Goal: Task Accomplishment & Management: Complete application form

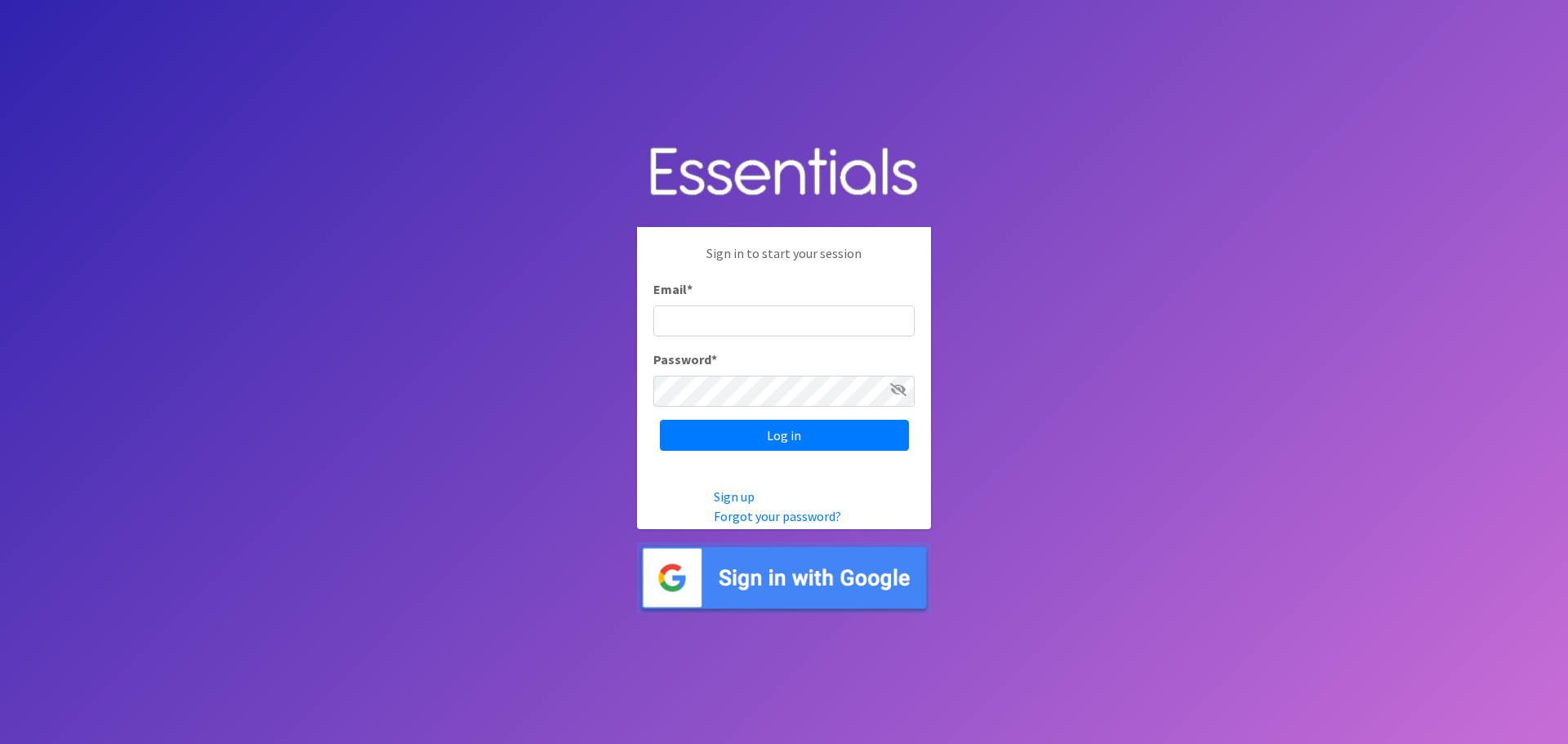
click at [693, 314] on input "Email *" at bounding box center [784, 321] width 261 height 31
type input "[EMAIL_ADDRESS][DOMAIN_NAME]"
click at [660, 420] on input "Log in" at bounding box center [784, 435] width 249 height 31
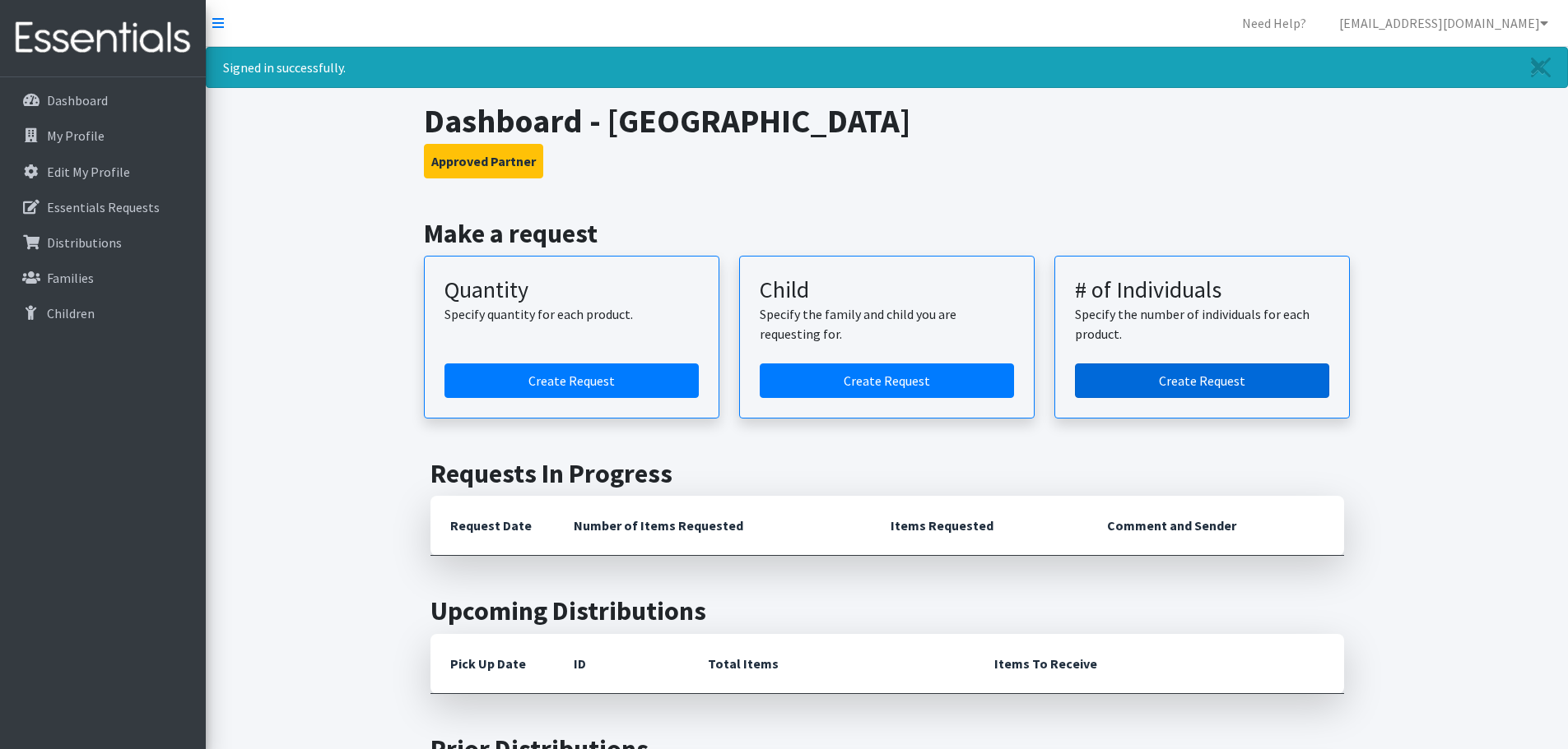
click at [1207, 384] on link "Create Request" at bounding box center [1202, 381] width 255 height 35
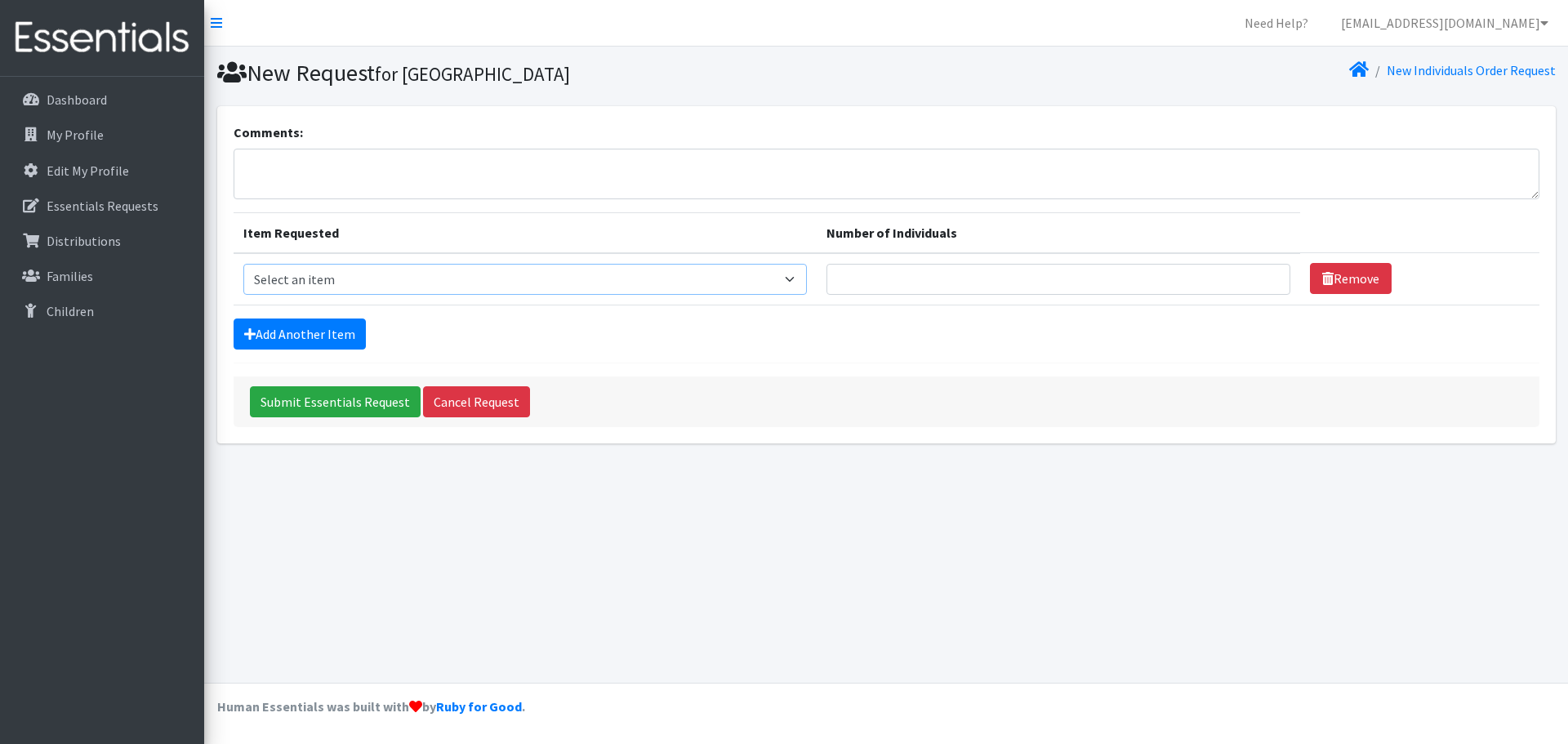
drag, startPoint x: 809, startPoint y: 279, endPoint x: 796, endPoint y: 280, distance: 13.0
click at [808, 279] on select "Select an item Adult Briefs (Medium) Adult Briefs (XL) Adult Briefs (XS) Adult …" at bounding box center [525, 279] width 564 height 31
select select "4634"
click at [243, 263] on select "Select an item Adult Briefs (Medium) Adult Briefs (XL) Adult Briefs (XS) Adult …" at bounding box center [525, 279] width 564 height 31
click at [906, 277] on input "Number of Individuals" at bounding box center [1059, 279] width 464 height 31
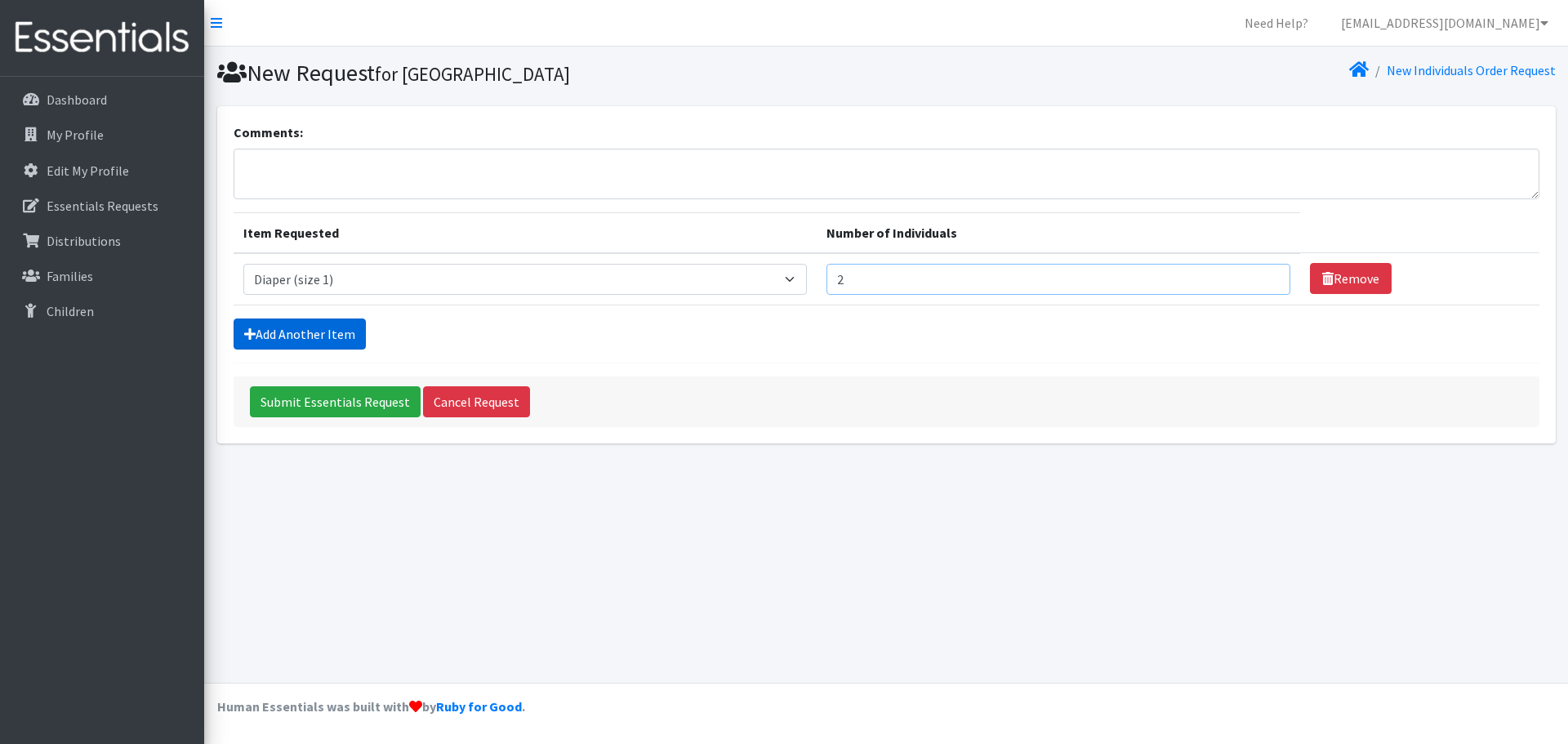
type input "2"
click at [318, 333] on link "Add Another Item" at bounding box center [299, 334] width 132 height 31
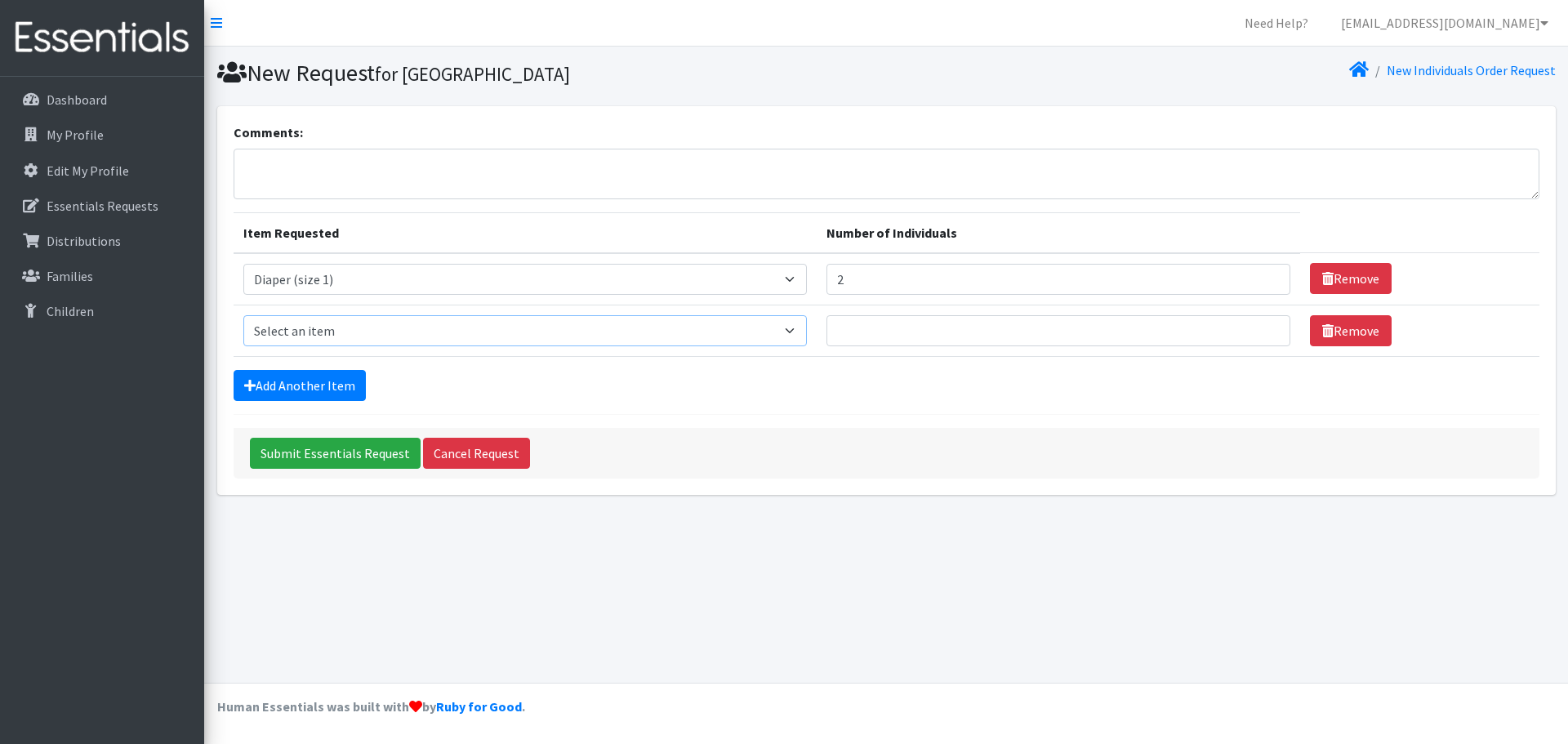
click at [802, 327] on select "Select an item Adult Briefs (Medium) Adult Briefs (XL) Adult Briefs (XS) Adult …" at bounding box center [525, 331] width 564 height 31
select select "4635"
click at [243, 316] on select "Select an item Adult Briefs (Medium) Adult Briefs (XL) Adult Briefs (XS) Adult …" at bounding box center [525, 331] width 564 height 31
click at [877, 329] on input "Number of Individuals" at bounding box center [1059, 331] width 464 height 31
type input "5"
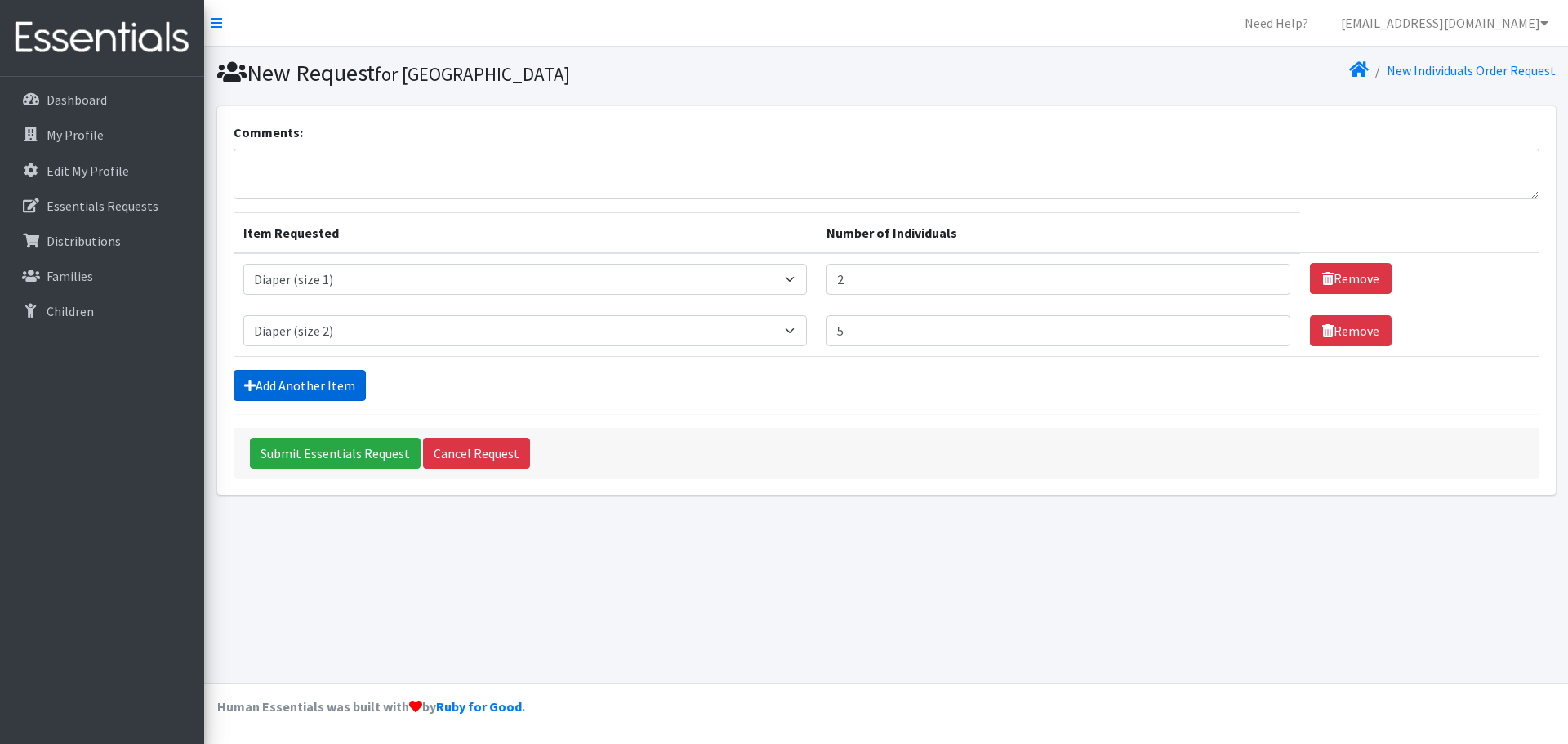
click at [286, 387] on link "Add Another Item" at bounding box center [299, 386] width 132 height 31
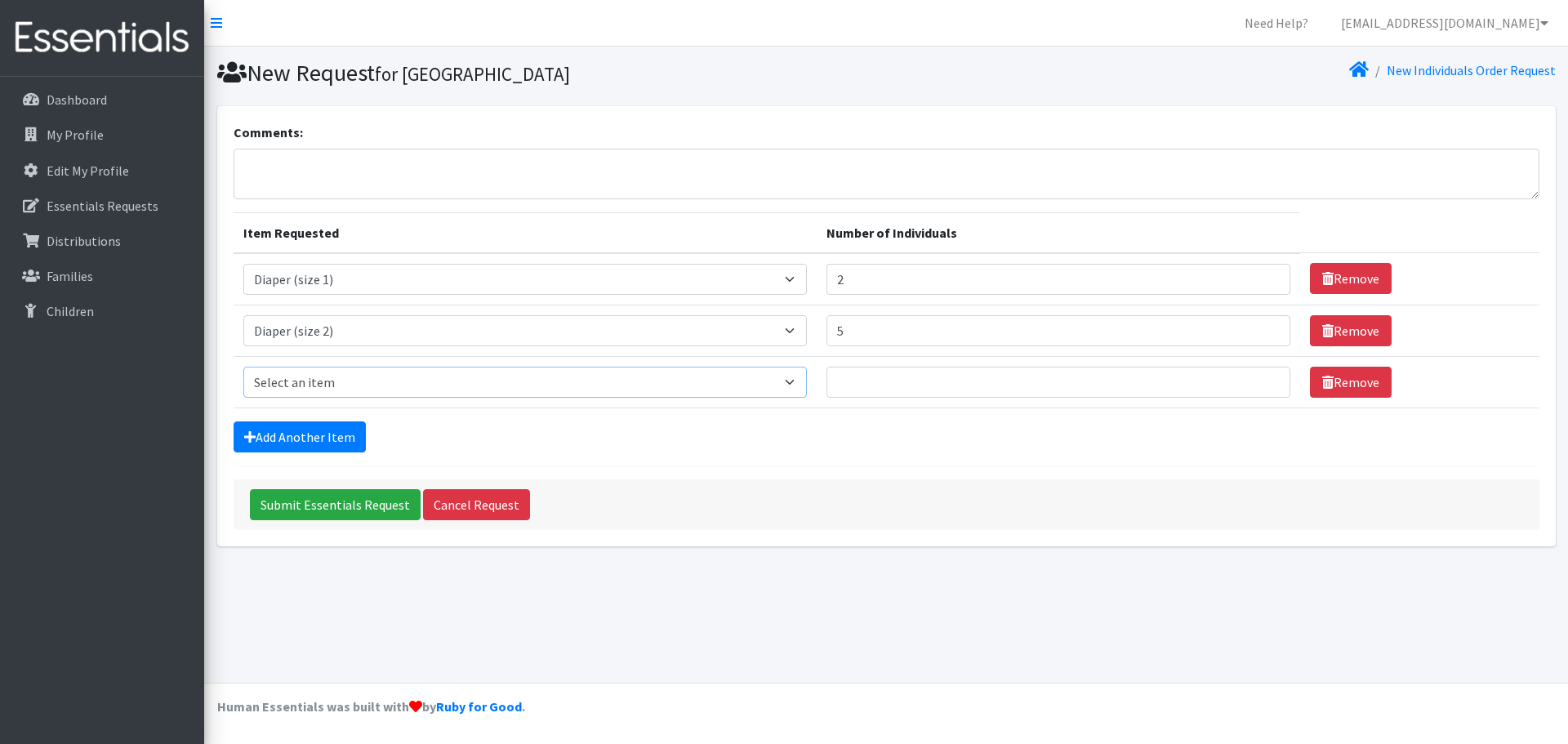
click at [429, 376] on select "Select an item Adult Briefs (Medium) Adult Briefs (XL) Adult Briefs (XS) Adult …" at bounding box center [525, 382] width 564 height 31
select select "4644"
click at [243, 367] on select "Select an item Adult Briefs (Medium) Adult Briefs (XL) Adult Briefs (XS) Adult …" at bounding box center [525, 382] width 564 height 31
click at [892, 382] on input "Number of Individuals" at bounding box center [1059, 382] width 464 height 31
type input "14"
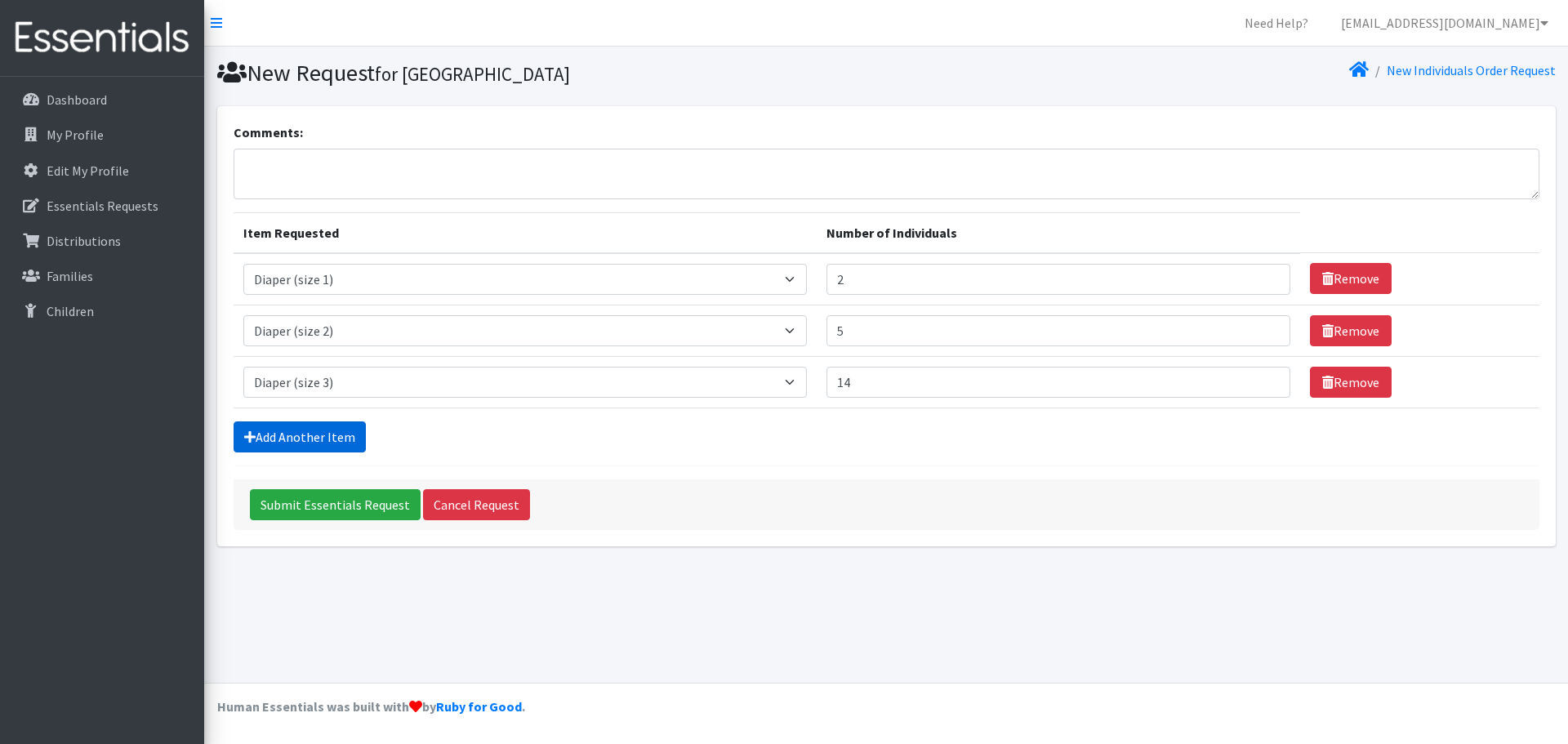
click at [336, 430] on link "Add Another Item" at bounding box center [299, 437] width 132 height 31
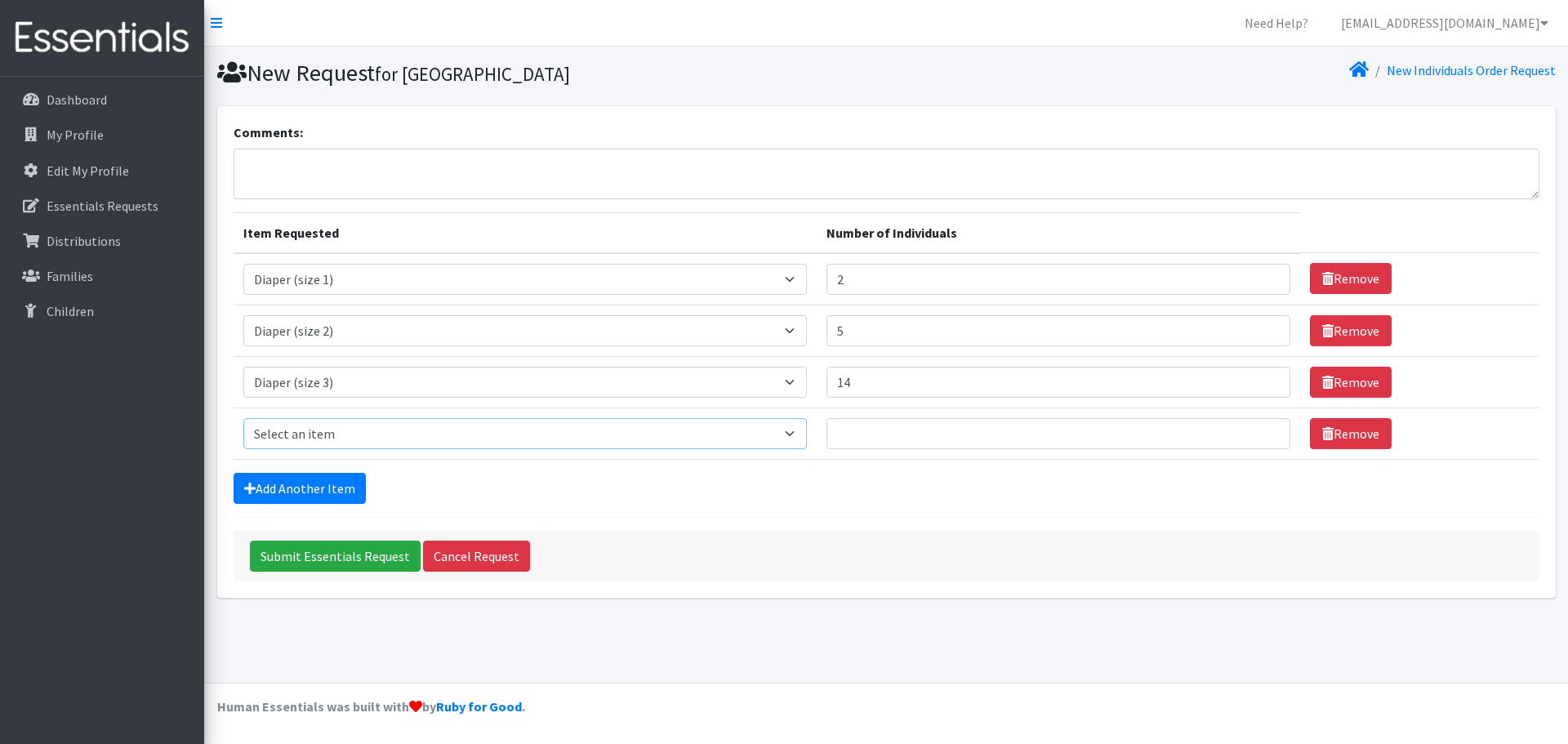
click at [377, 432] on select "Select an item Adult Briefs (Medium) Adult Briefs (XL) Adult Briefs (XS) Adult …" at bounding box center [525, 433] width 564 height 31
select select "4645"
click at [243, 418] on select "Select an item Adult Briefs (Medium) Adult Briefs (XL) Adult Briefs (XS) Adult …" at bounding box center [525, 433] width 564 height 31
click at [894, 434] on input "Number of Individuals" at bounding box center [1059, 433] width 464 height 31
type input "27"
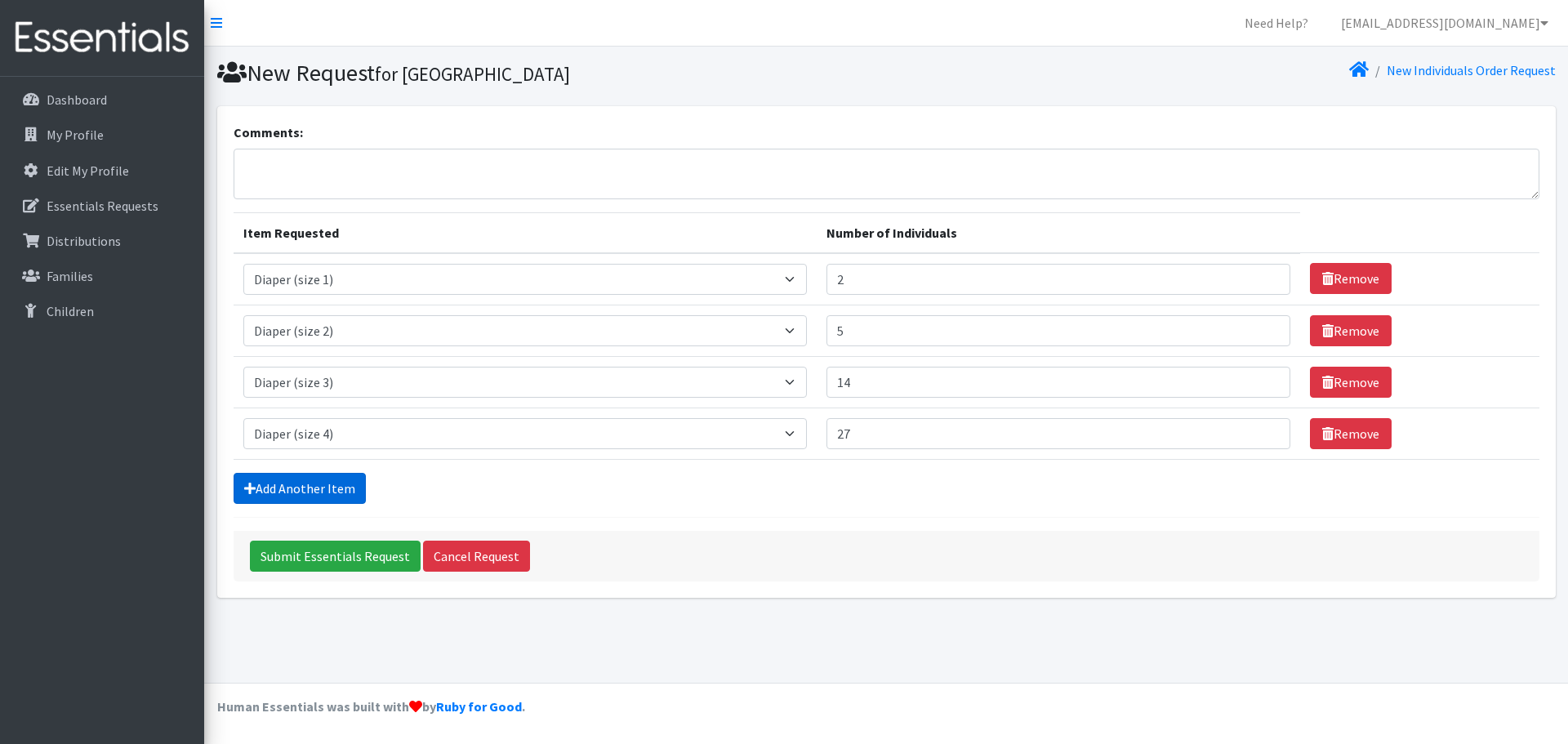
click at [326, 488] on link "Add Another Item" at bounding box center [299, 488] width 132 height 31
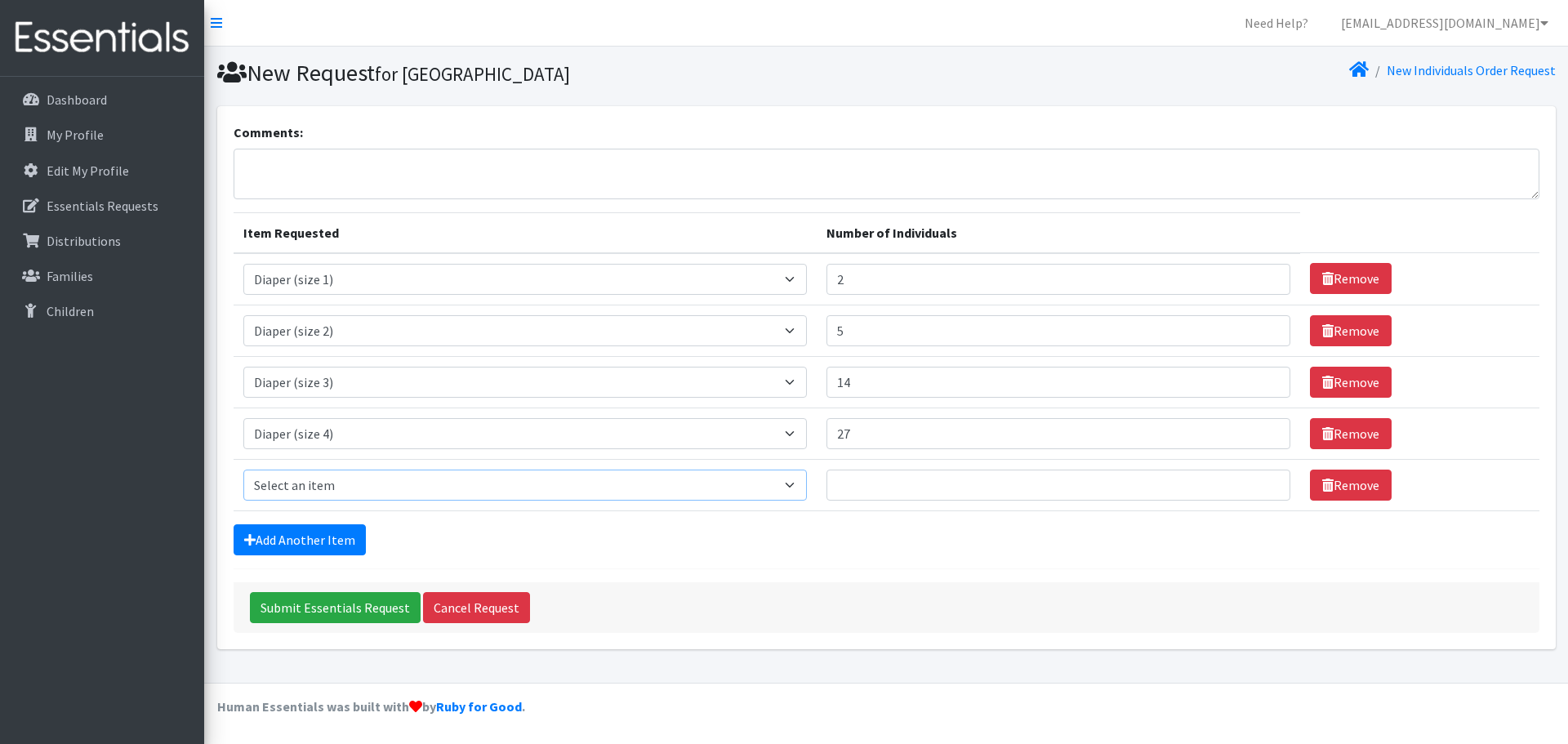
click at [340, 481] on select "Select an item Adult Briefs (Medium) Adult Briefs (XL) Adult Briefs (XS) Adult …" at bounding box center [525, 485] width 564 height 31
select select "4646"
click at [243, 470] on select "Select an item Adult Briefs (Medium) Adult Briefs (XL) Adult Briefs (XS) Adult …" at bounding box center [525, 485] width 564 height 31
click at [866, 483] on input "Number of Individuals" at bounding box center [1059, 485] width 464 height 31
type input "31"
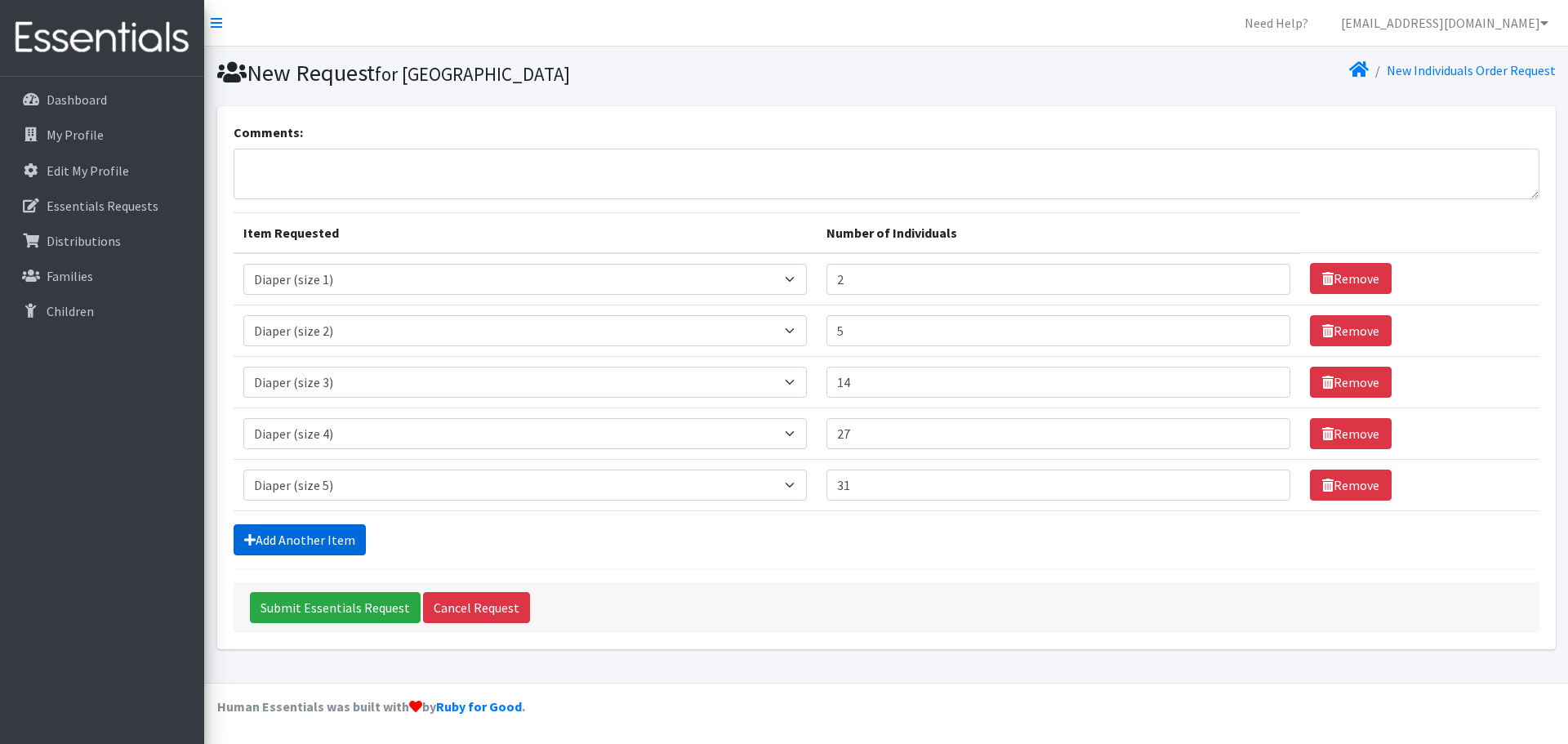
click at [330, 536] on link "Add Another Item" at bounding box center [299, 540] width 132 height 31
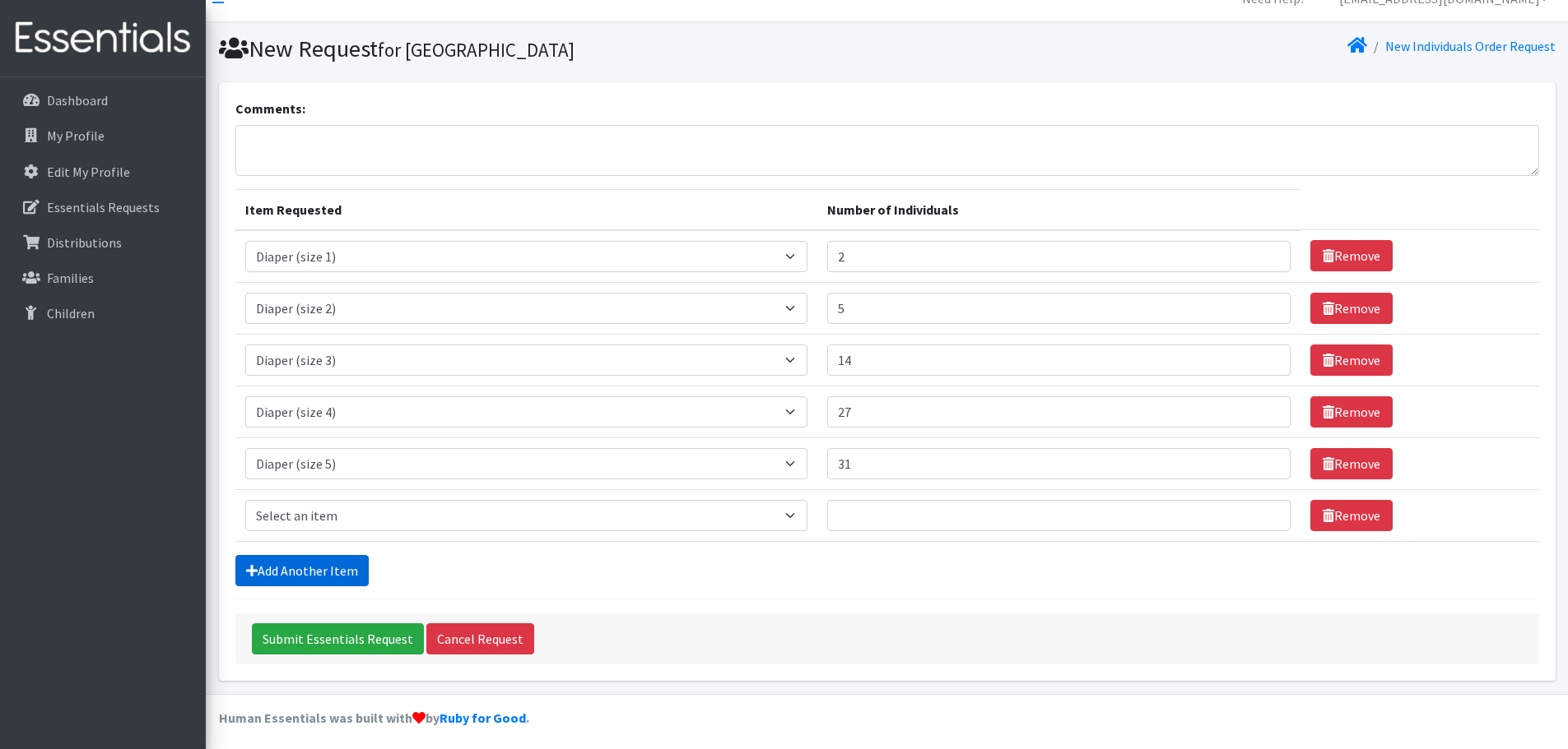
scroll to position [30, 0]
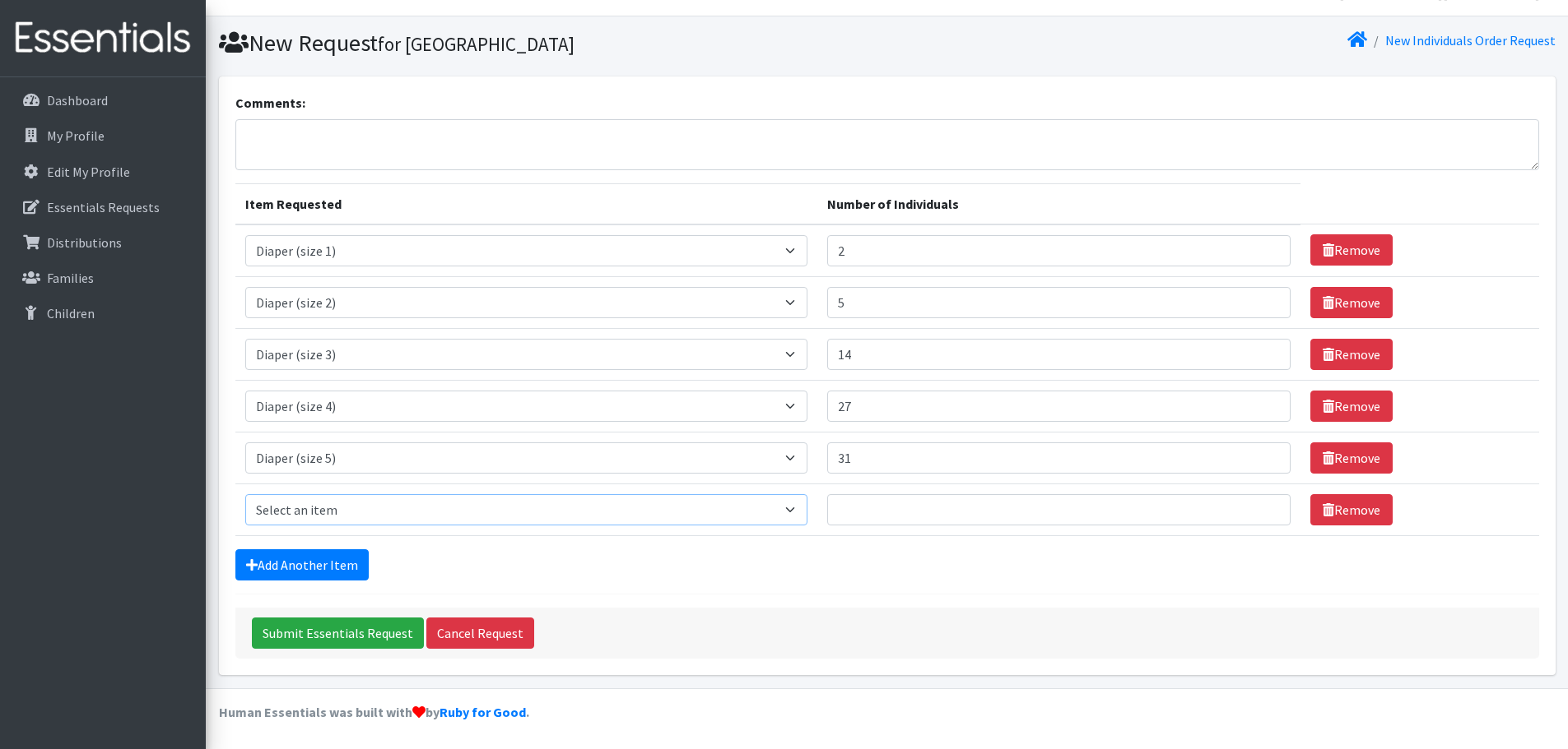
click at [345, 506] on select "Select an item Adult Briefs (Medium) Adult Briefs (XL) Adult Briefs (XS) Adult …" at bounding box center [526, 510] width 563 height 31
select select "4649"
click at [245, 494] on select "Select an item Adult Briefs (Medium) Adult Briefs (XL) Adult Briefs (XS) Adult …" at bounding box center [526, 510] width 563 height 31
click at [909, 504] on input "Number of Individuals" at bounding box center [1059, 510] width 463 height 31
type input "20"
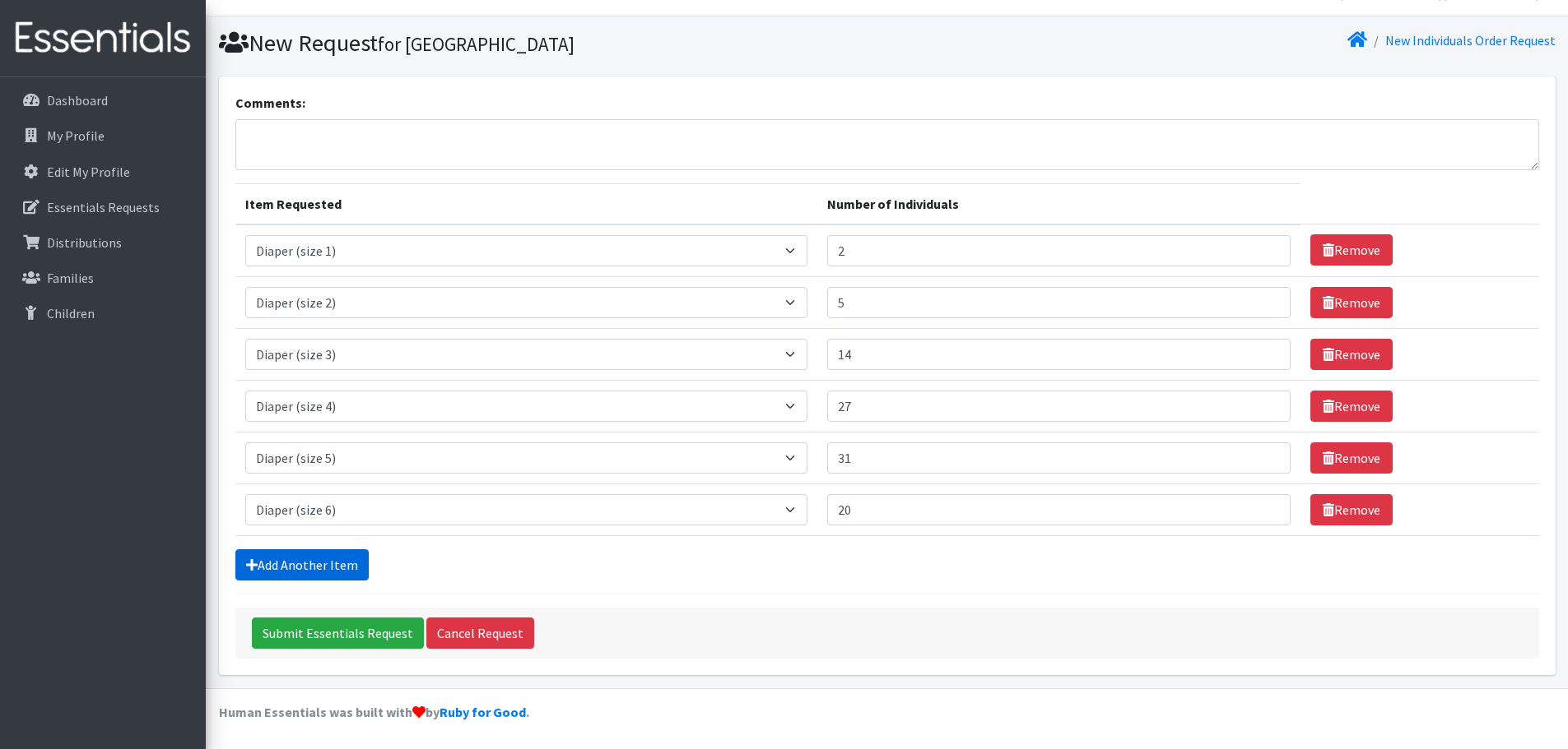
click at [345, 568] on link "Add Another Item" at bounding box center [301, 565] width 133 height 31
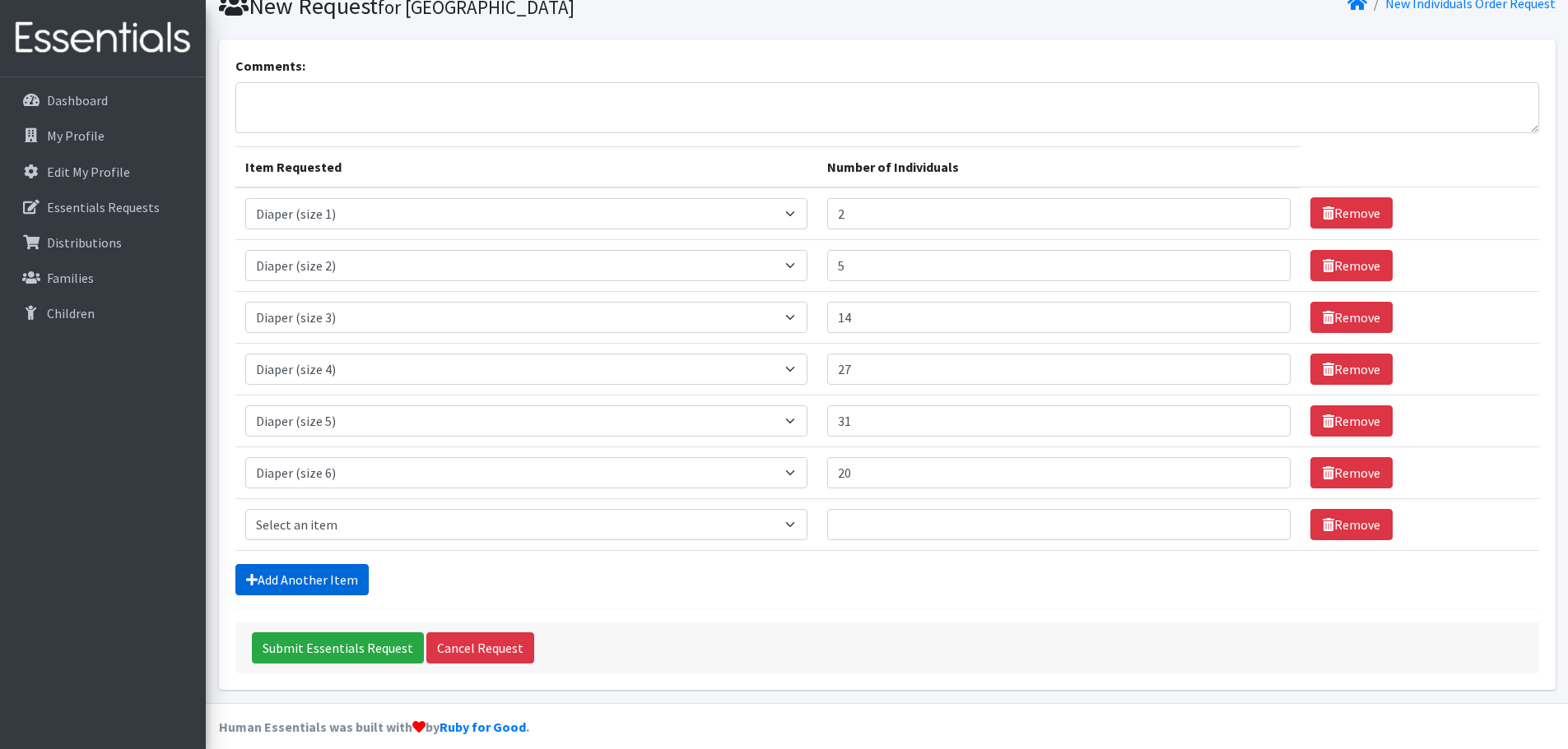
scroll to position [83, 0]
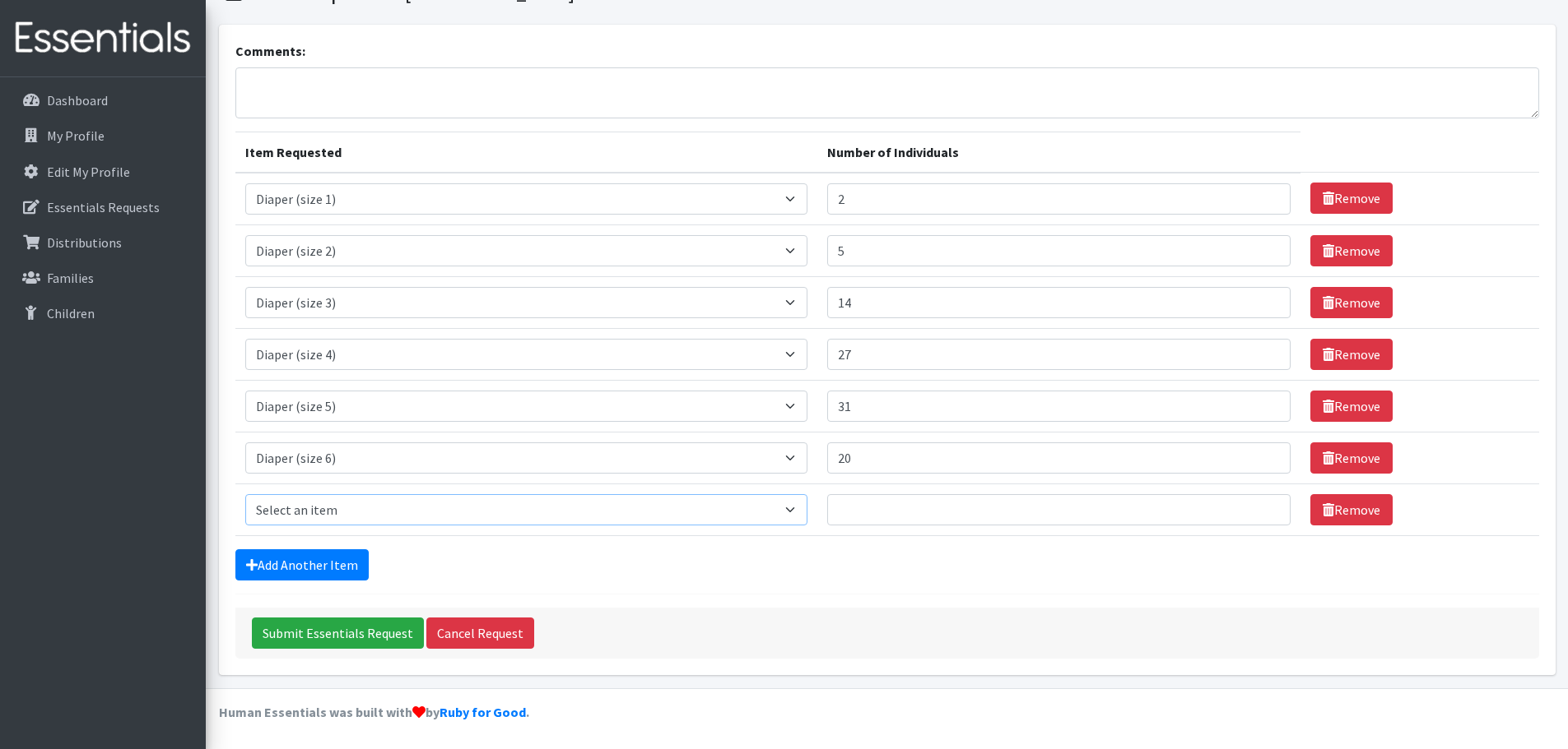
click at [360, 511] on select "Select an item Adult Briefs (Medium) Adult Briefs (XL) Adult Briefs (XS) Adult …" at bounding box center [526, 510] width 563 height 31
select select "5868"
click at [245, 494] on select "Select an item Adult Briefs (Medium) Adult Briefs (XL) Adult Briefs (XS) Adult …" at bounding box center [526, 510] width 563 height 31
click at [904, 510] on input "Number of Individuals" at bounding box center [1059, 510] width 463 height 31
type input "5"
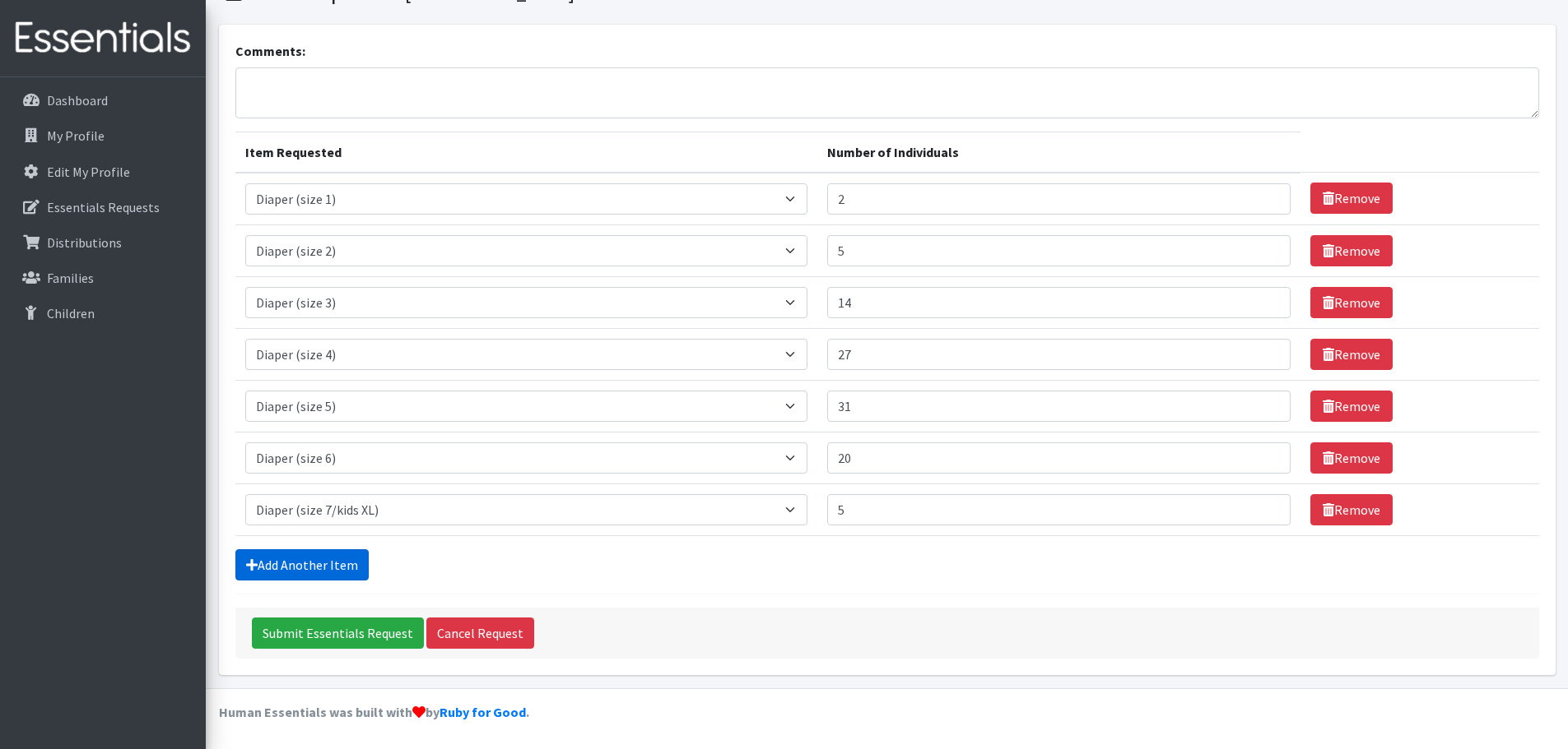
click at [323, 563] on link "Add Another Item" at bounding box center [301, 565] width 133 height 31
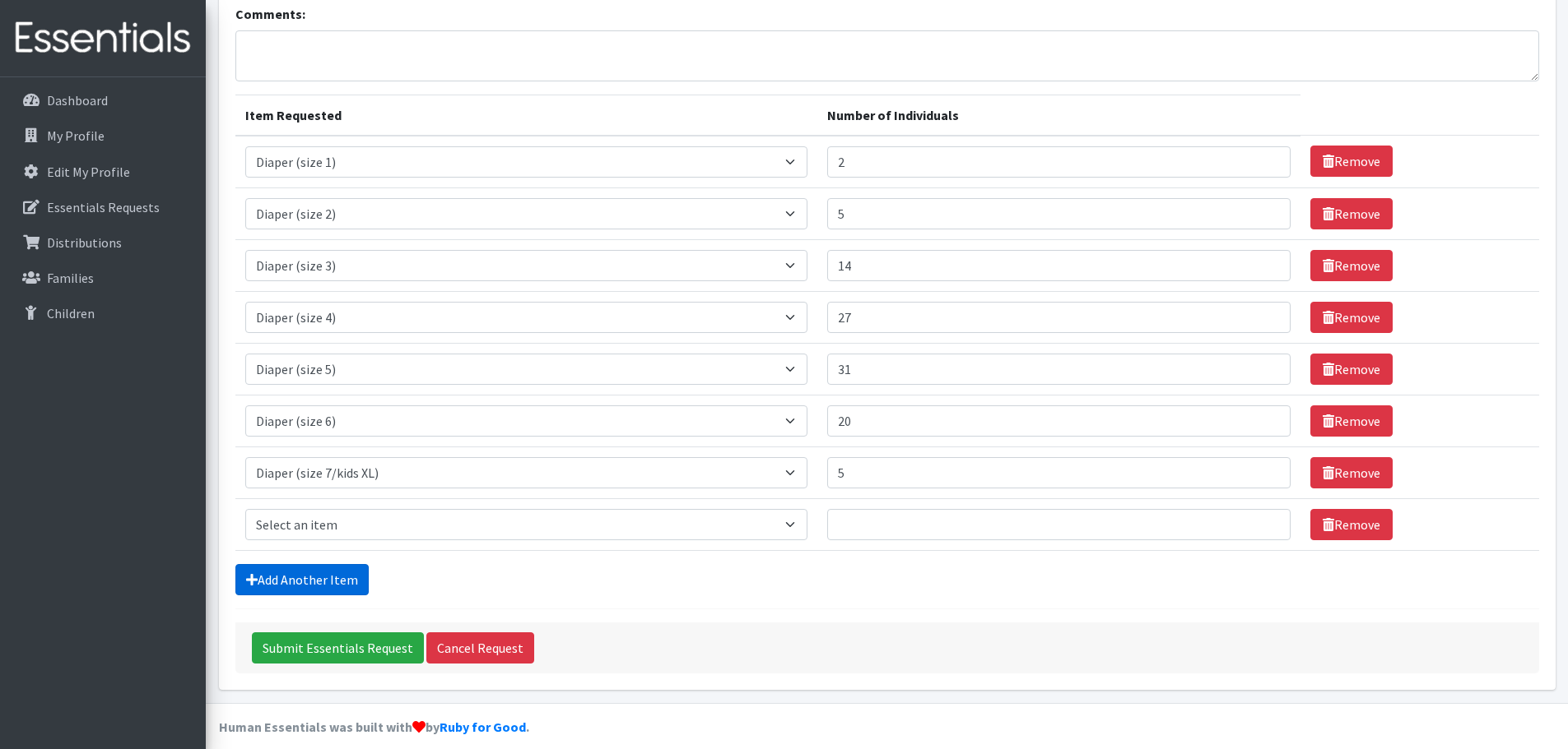
scroll to position [134, 0]
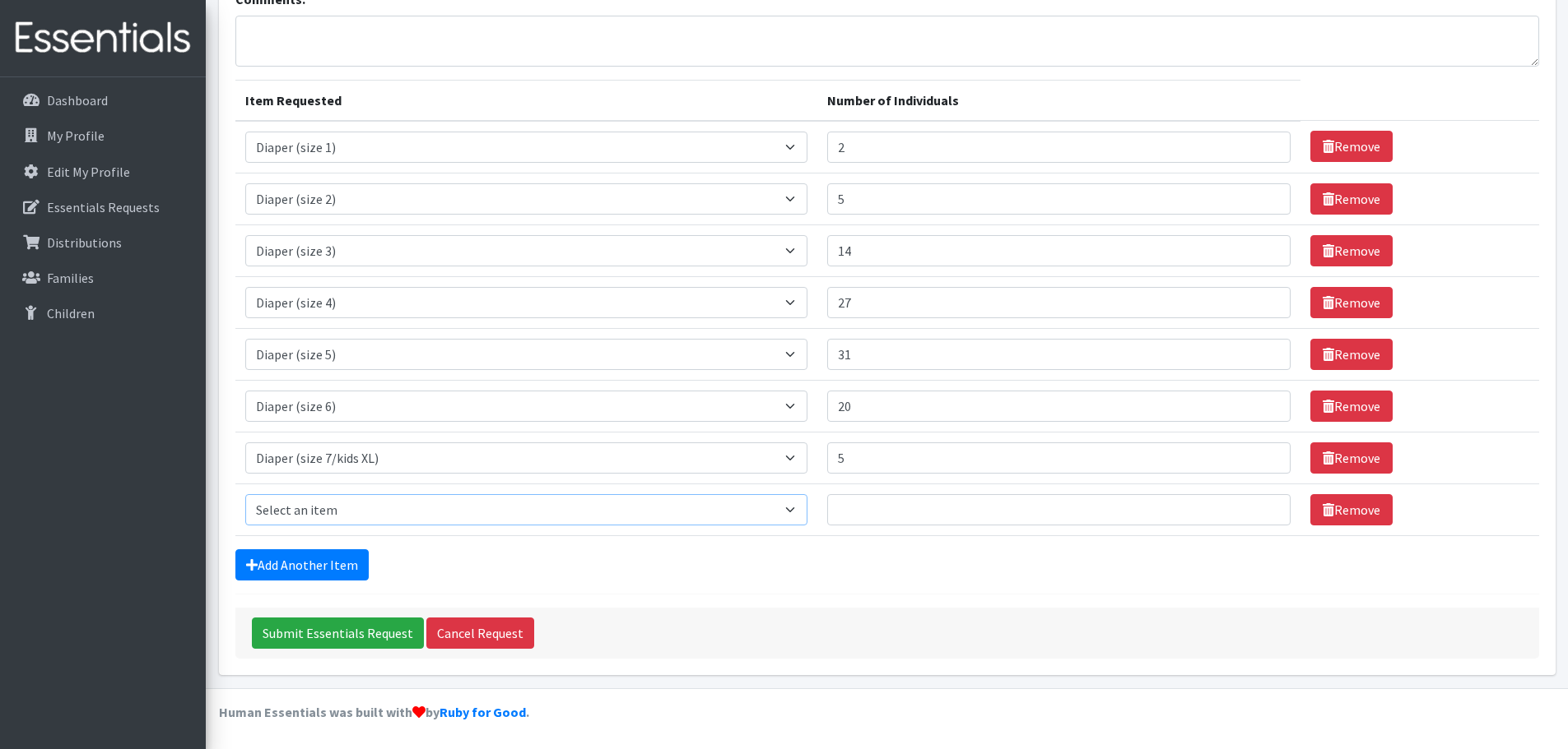
click at [406, 510] on select "Select an item Adult Briefs (Medium) Adult Briefs (XL) Adult Briefs (XS) Adult …" at bounding box center [526, 510] width 563 height 31
select select "5865"
click at [245, 494] on select "Select an item Adult Briefs (Medium) Adult Briefs (XL) Adult Briefs (XS) Adult …" at bounding box center [526, 510] width 563 height 31
click at [874, 504] on input "Number of Individuals" at bounding box center [1059, 510] width 463 height 31
type input "6"
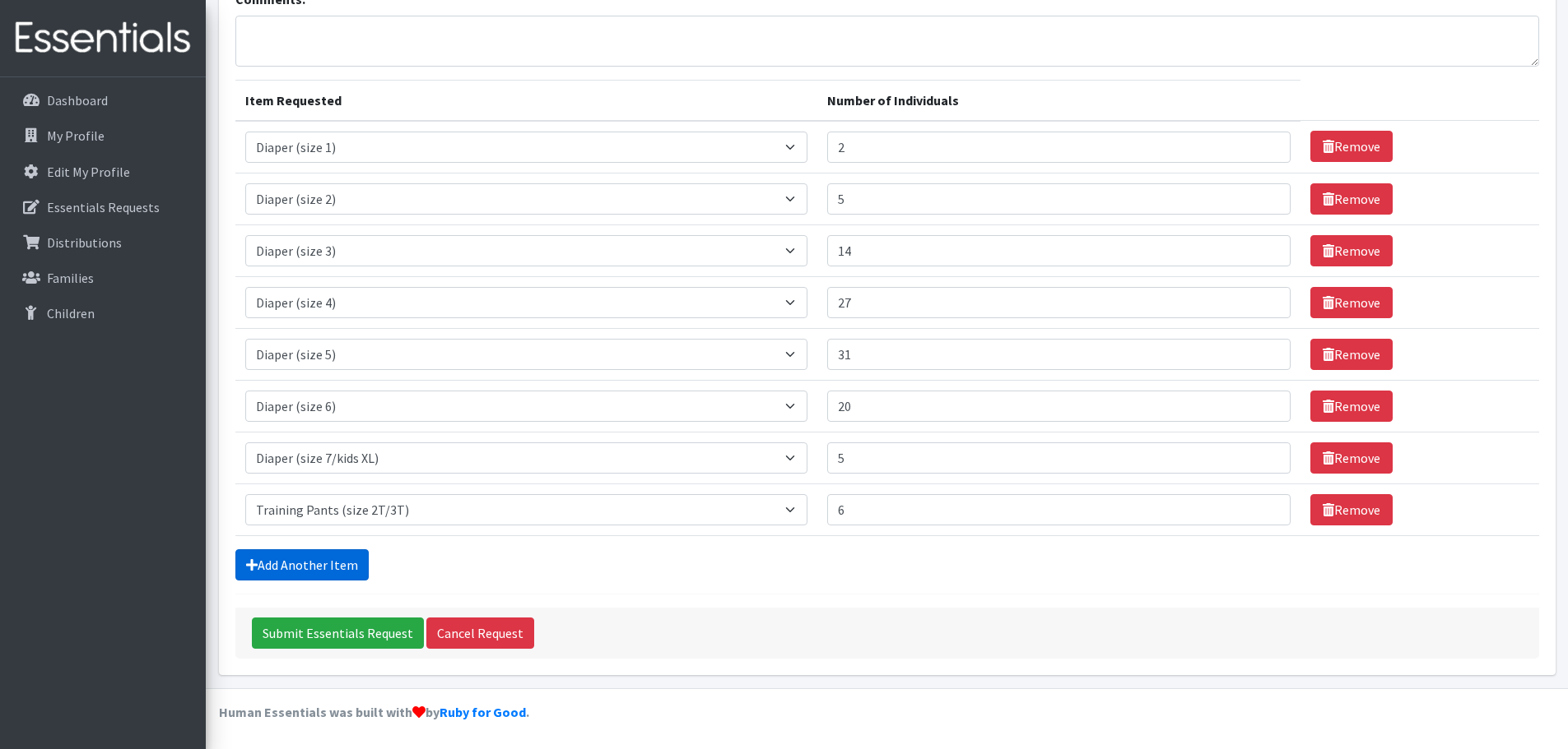
click at [300, 561] on link "Add Another Item" at bounding box center [301, 565] width 133 height 31
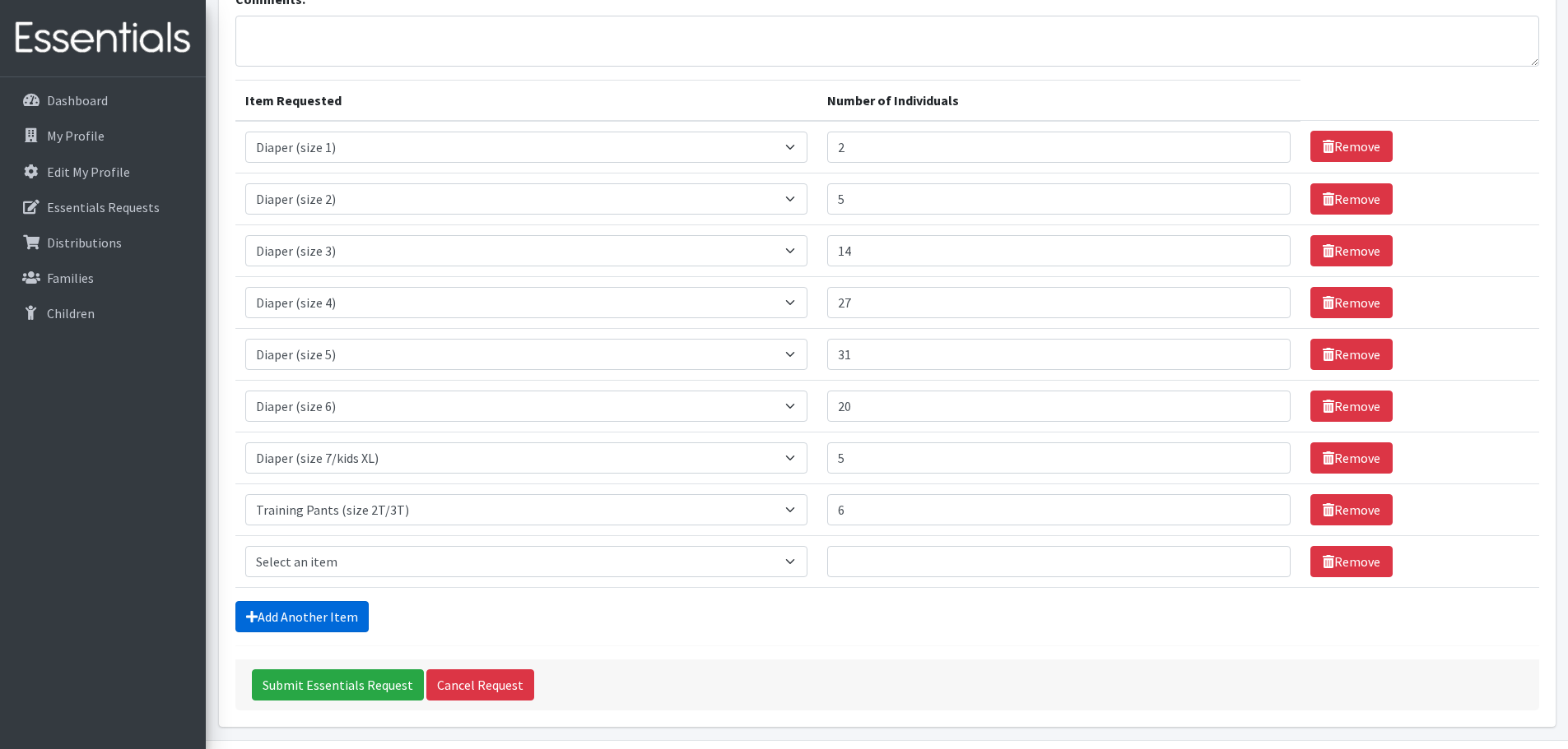
scroll to position [186, 0]
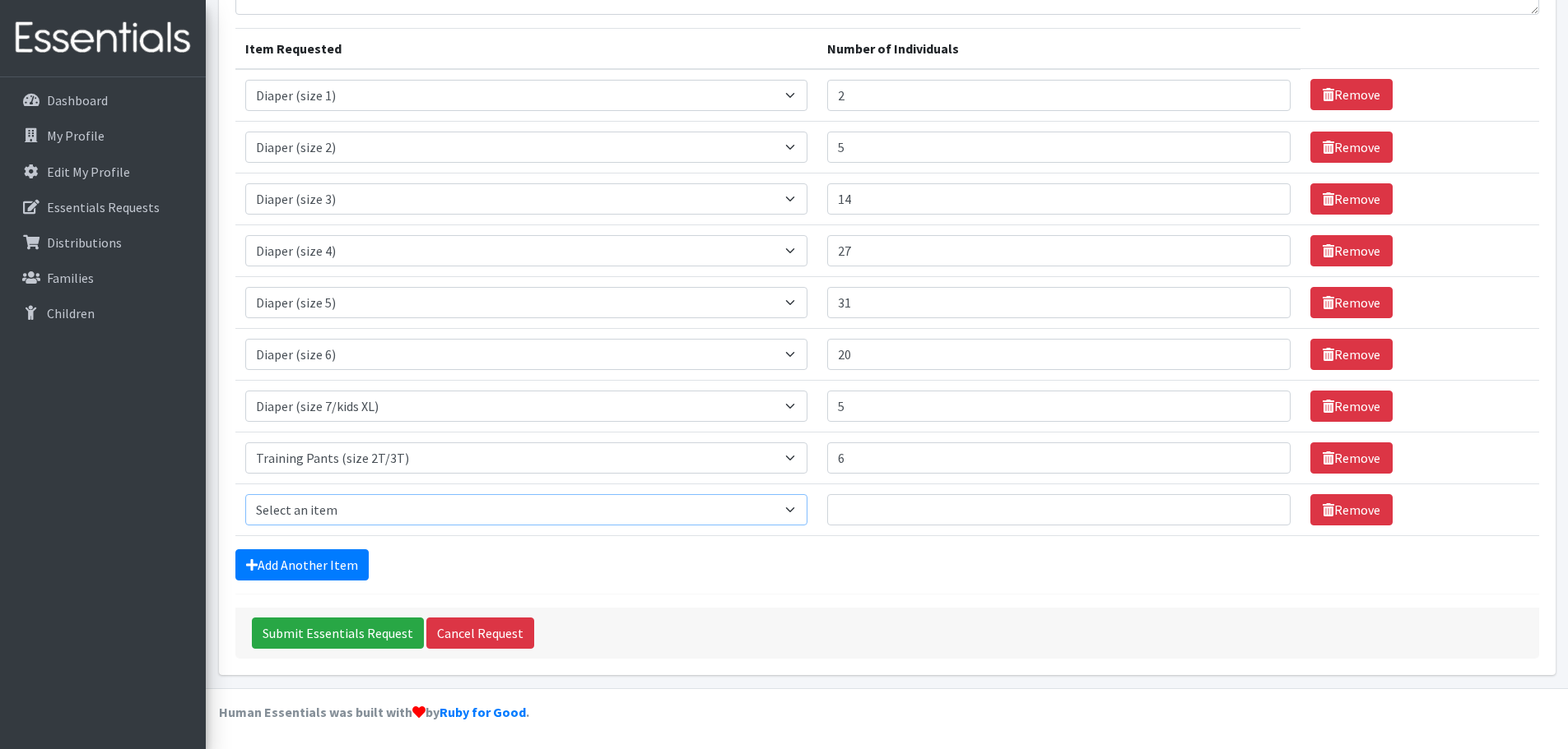
click at [325, 503] on select "Select an item Adult Briefs (Medium) Adult Briefs (XL) Adult Briefs (XS) Adult …" at bounding box center [526, 510] width 563 height 31
select select "5866"
click at [245, 494] on select "Select an item Adult Briefs (Medium) Adult Briefs (XL) Adult Briefs (XS) Adult …" at bounding box center [526, 510] width 563 height 31
click at [889, 506] on input "Number of Individuals" at bounding box center [1059, 510] width 463 height 31
type input "3"
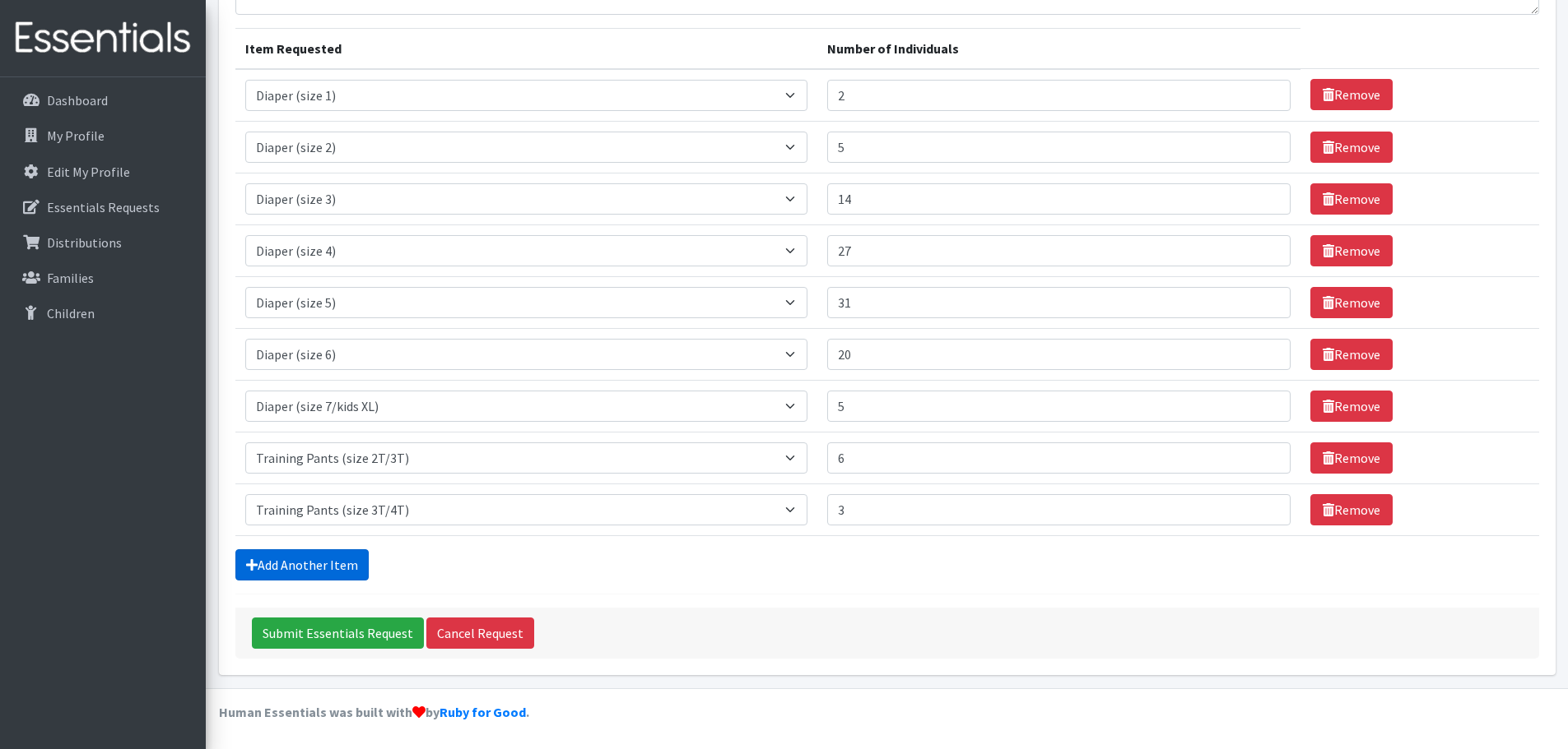
click at [303, 563] on link "Add Another Item" at bounding box center [301, 565] width 133 height 31
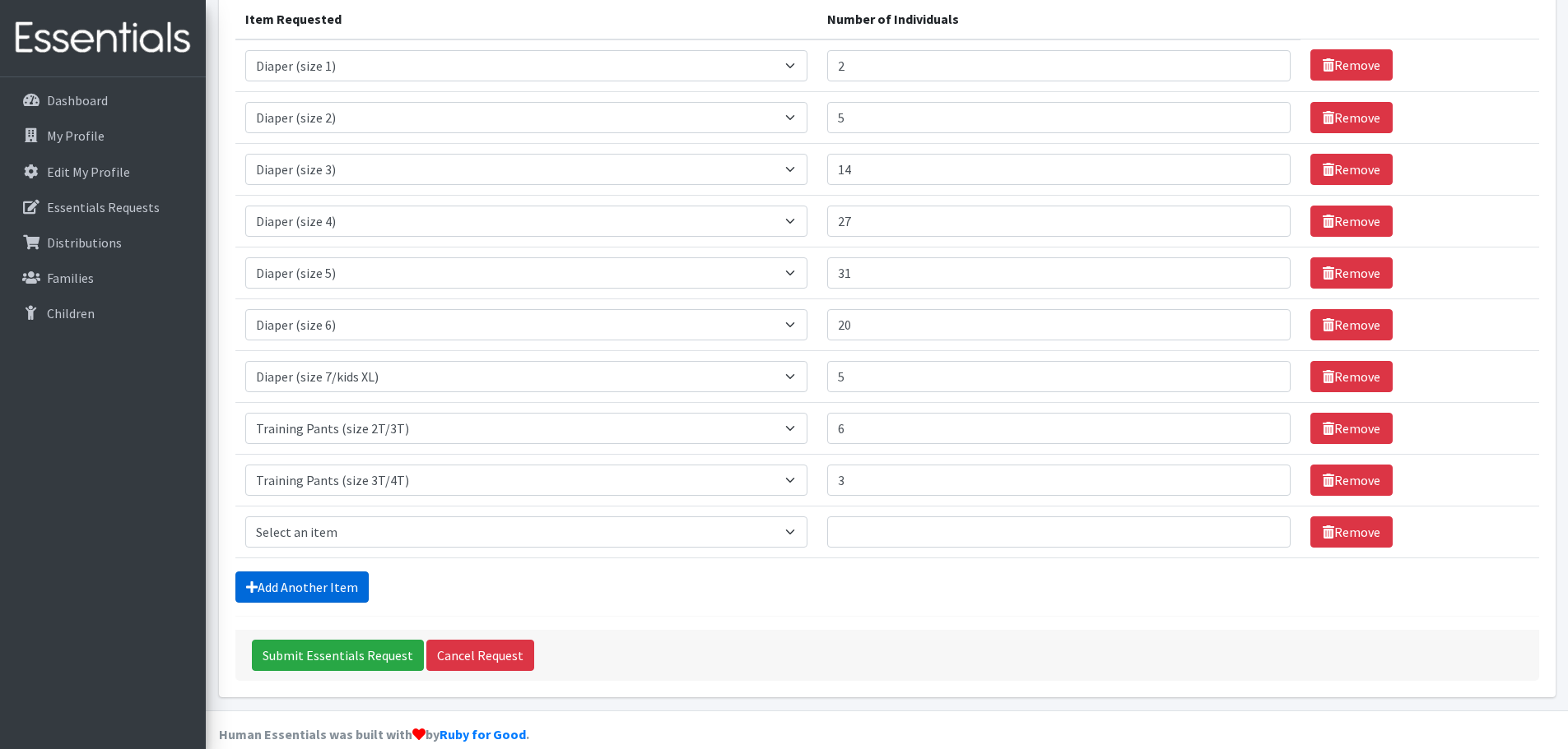
scroll to position [238, 0]
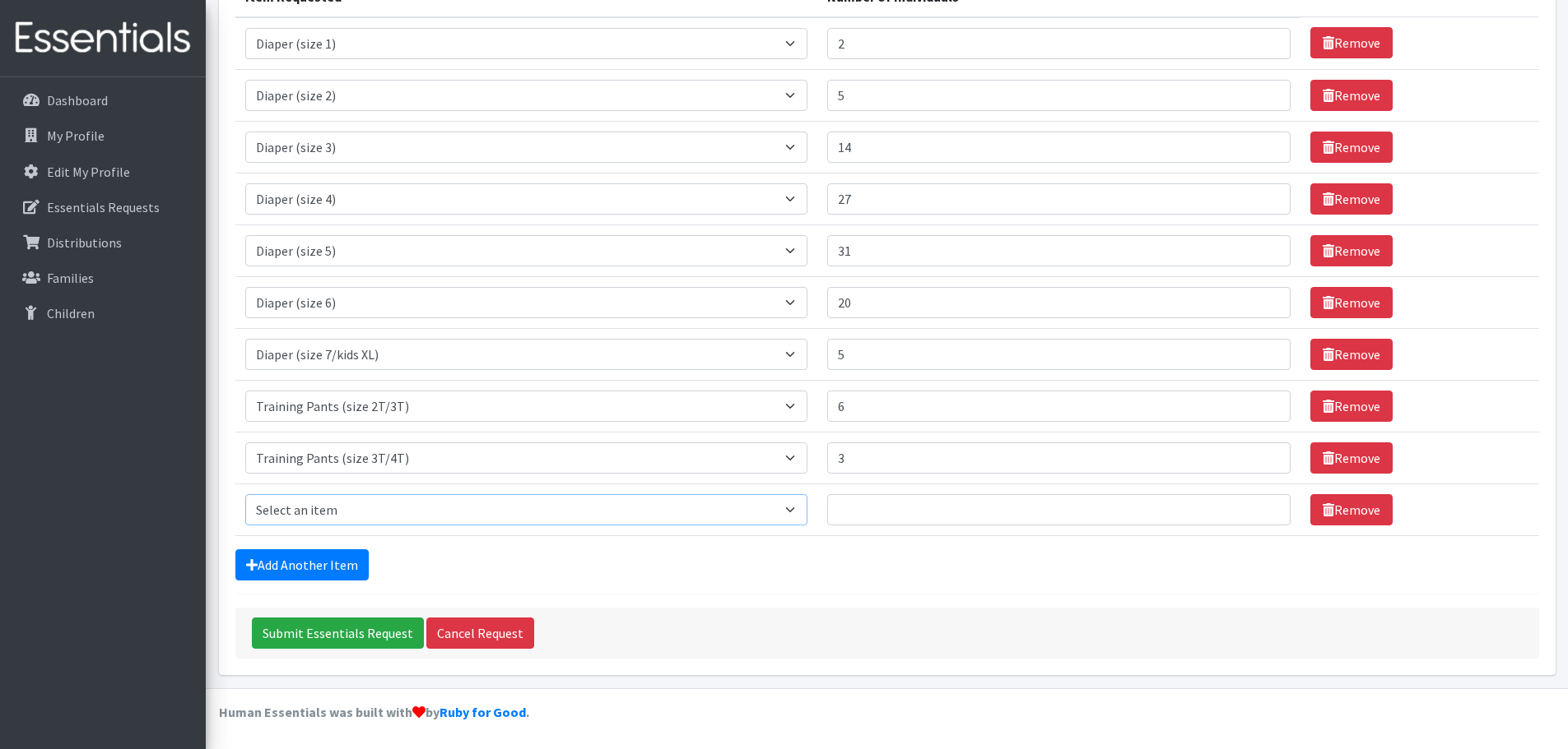
click at [347, 507] on select "Select an item Adult Briefs (Medium) Adult Briefs (XL) Adult Briefs (XS) Adult …" at bounding box center [526, 510] width 563 height 31
select select "5867"
click at [245, 494] on select "Select an item Adult Briefs (Medium) Adult Briefs (XL) Adult Briefs (XS) Adult …" at bounding box center [526, 510] width 563 height 31
click at [907, 509] on input "Number of Individuals" at bounding box center [1059, 510] width 463 height 31
type input "7"
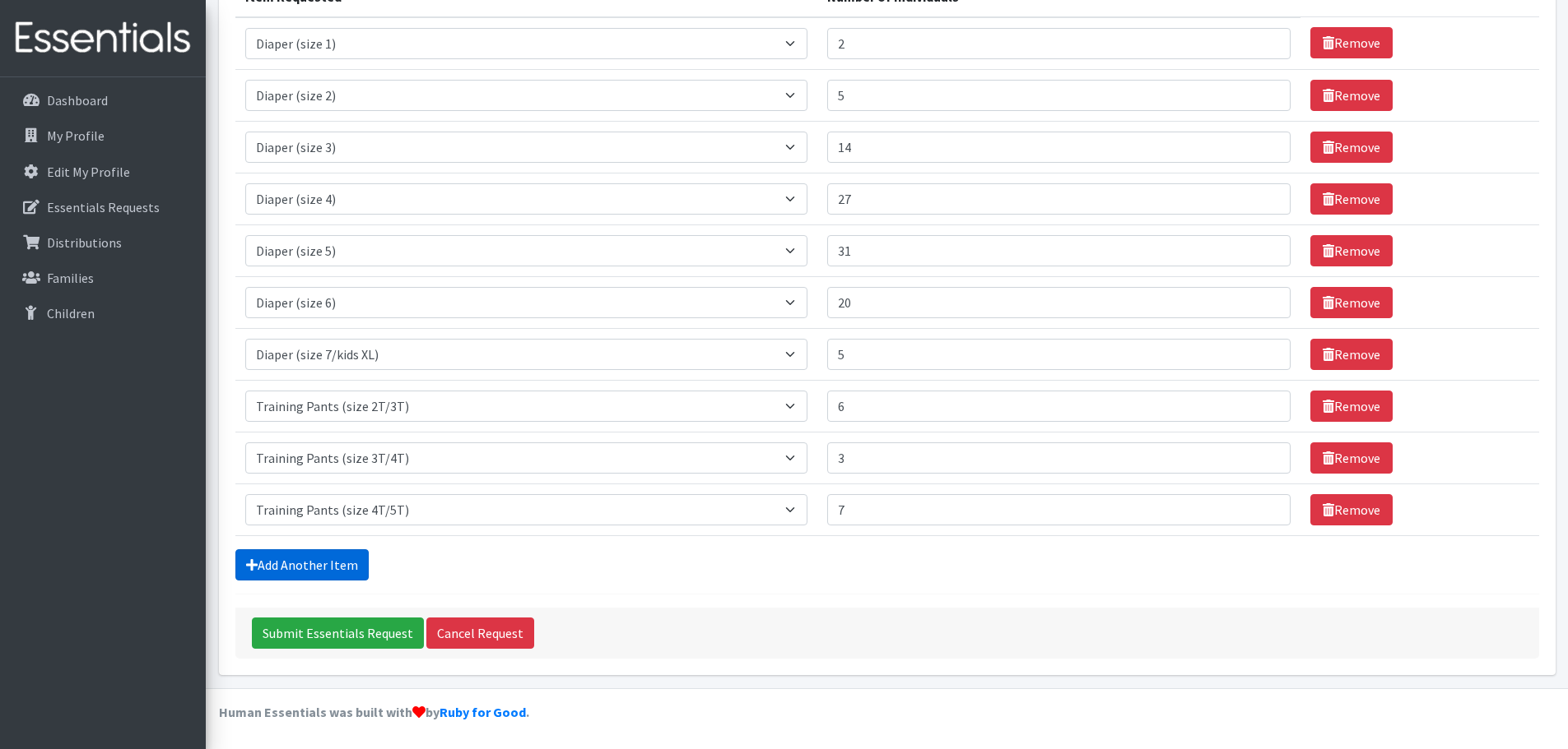
click at [353, 562] on link "Add Another Item" at bounding box center [301, 565] width 133 height 31
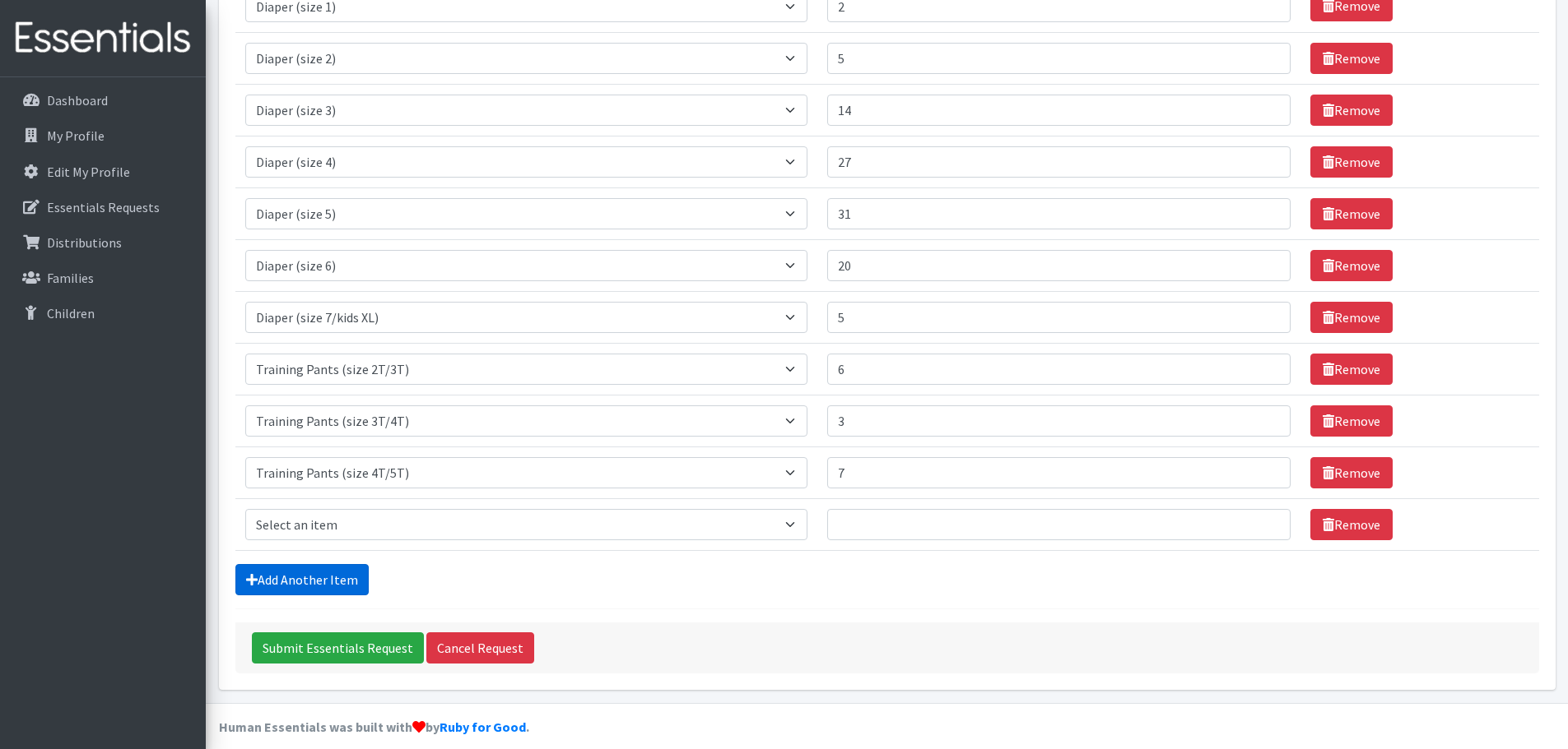
scroll to position [289, 0]
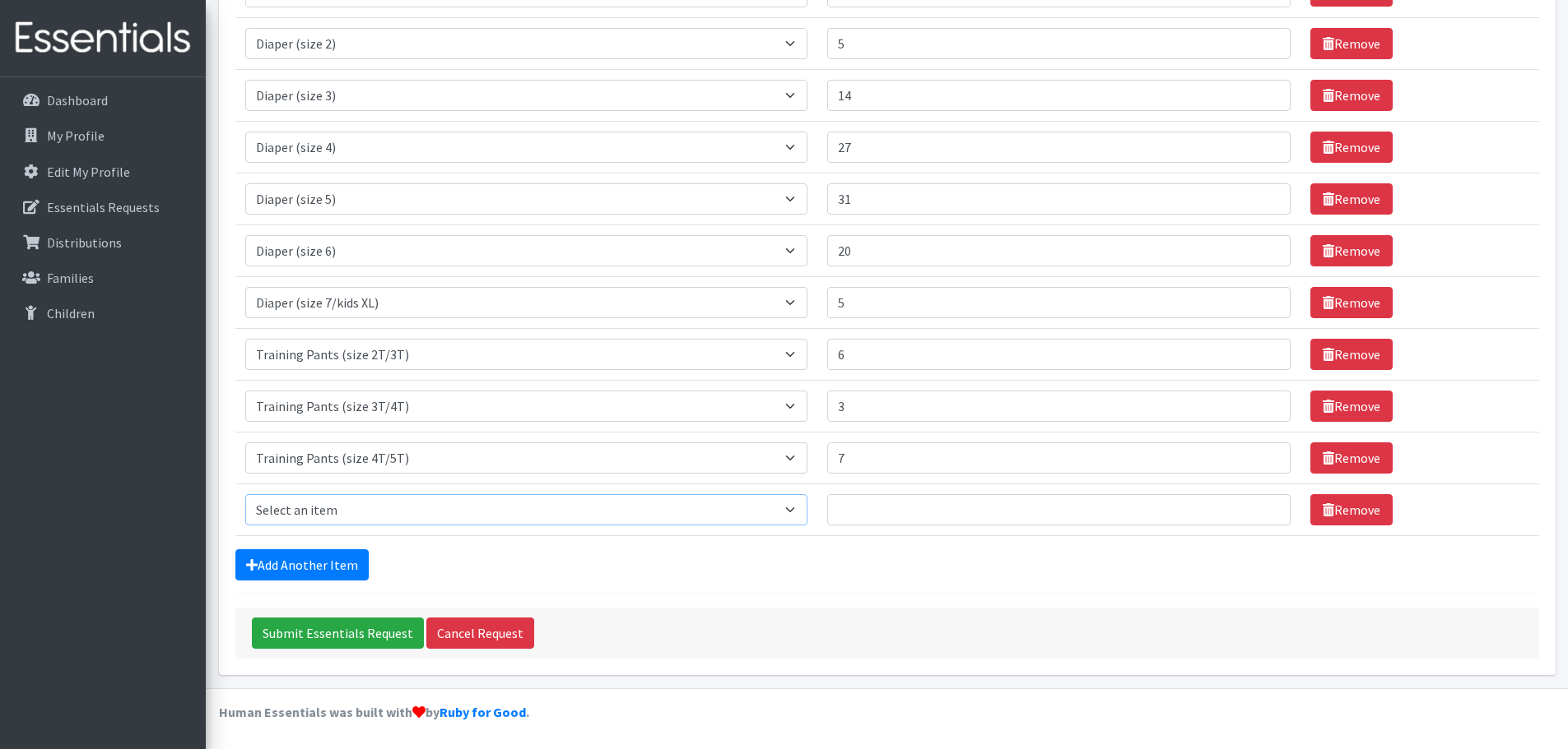
click at [360, 511] on select "Select an item Adult Briefs (Medium) Adult Briefs (XL) Adult Briefs (XS) Adult …" at bounding box center [526, 510] width 563 height 31
select select "4665"
click at [245, 494] on select "Select an item Adult Briefs (Medium) Adult Briefs (XL) Adult Briefs (XS) Adult …" at bounding box center [526, 510] width 563 height 31
click at [862, 509] on input "Number of Individuals" at bounding box center [1059, 510] width 463 height 31
type input "123"
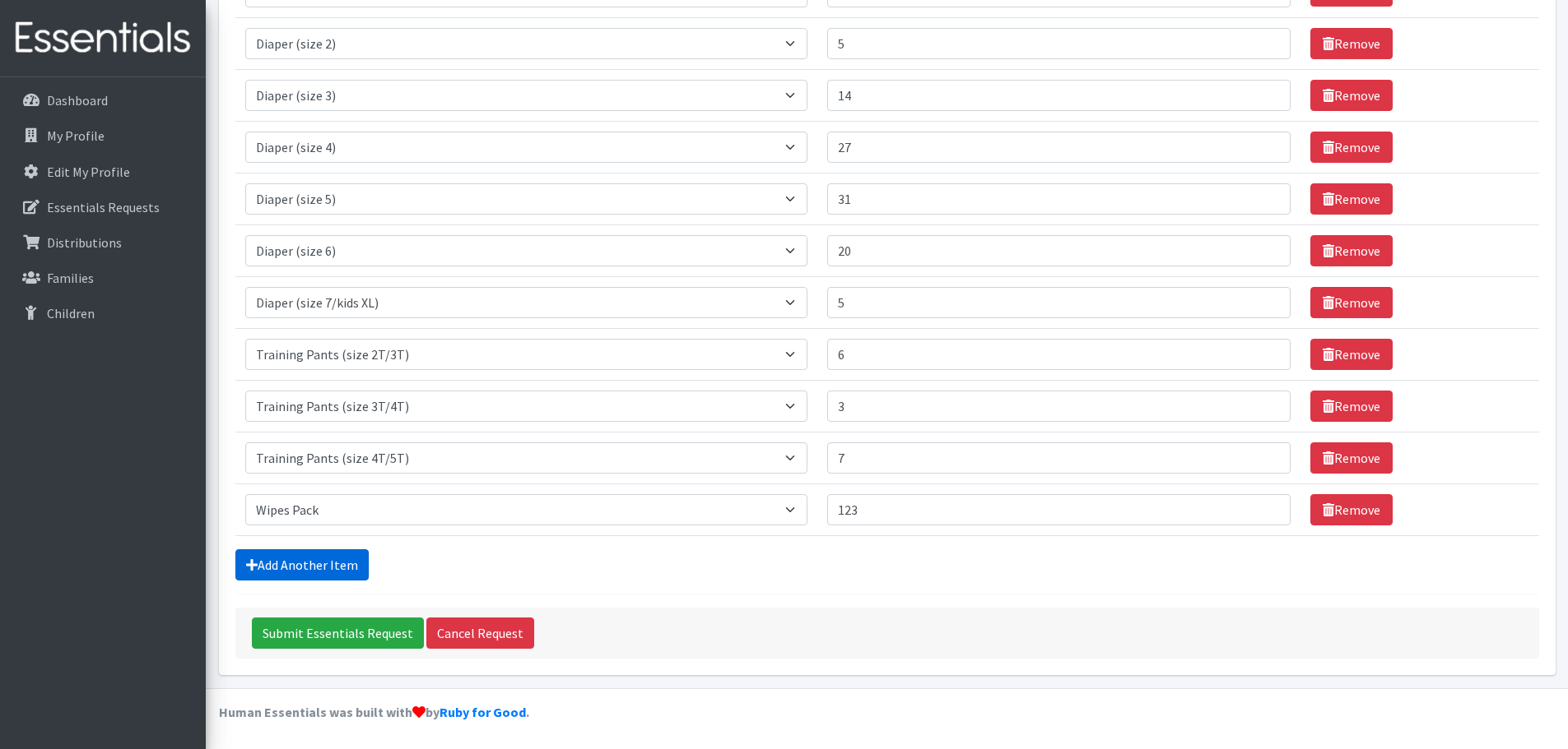
click at [319, 558] on link "Add Another Item" at bounding box center [301, 565] width 133 height 31
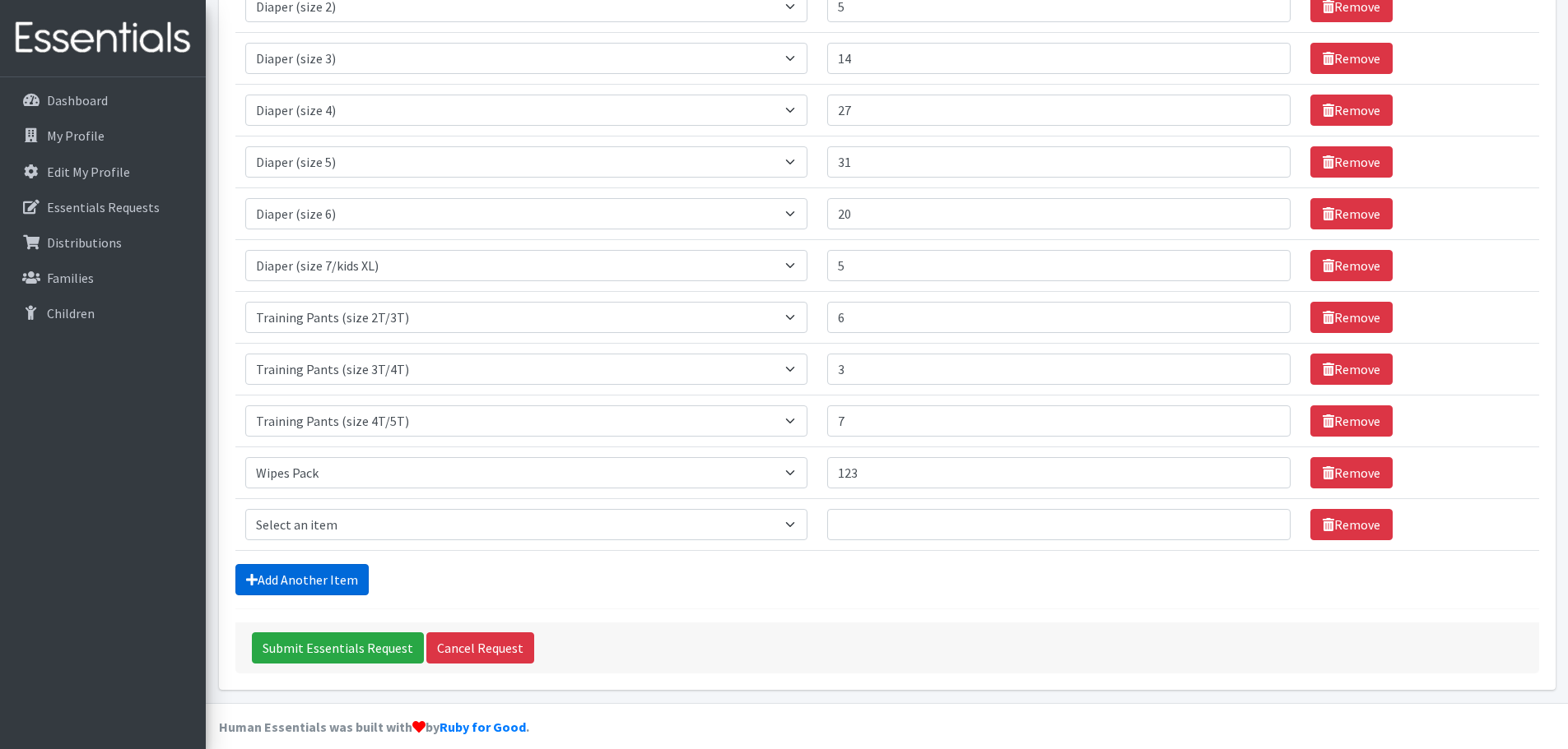
scroll to position [341, 0]
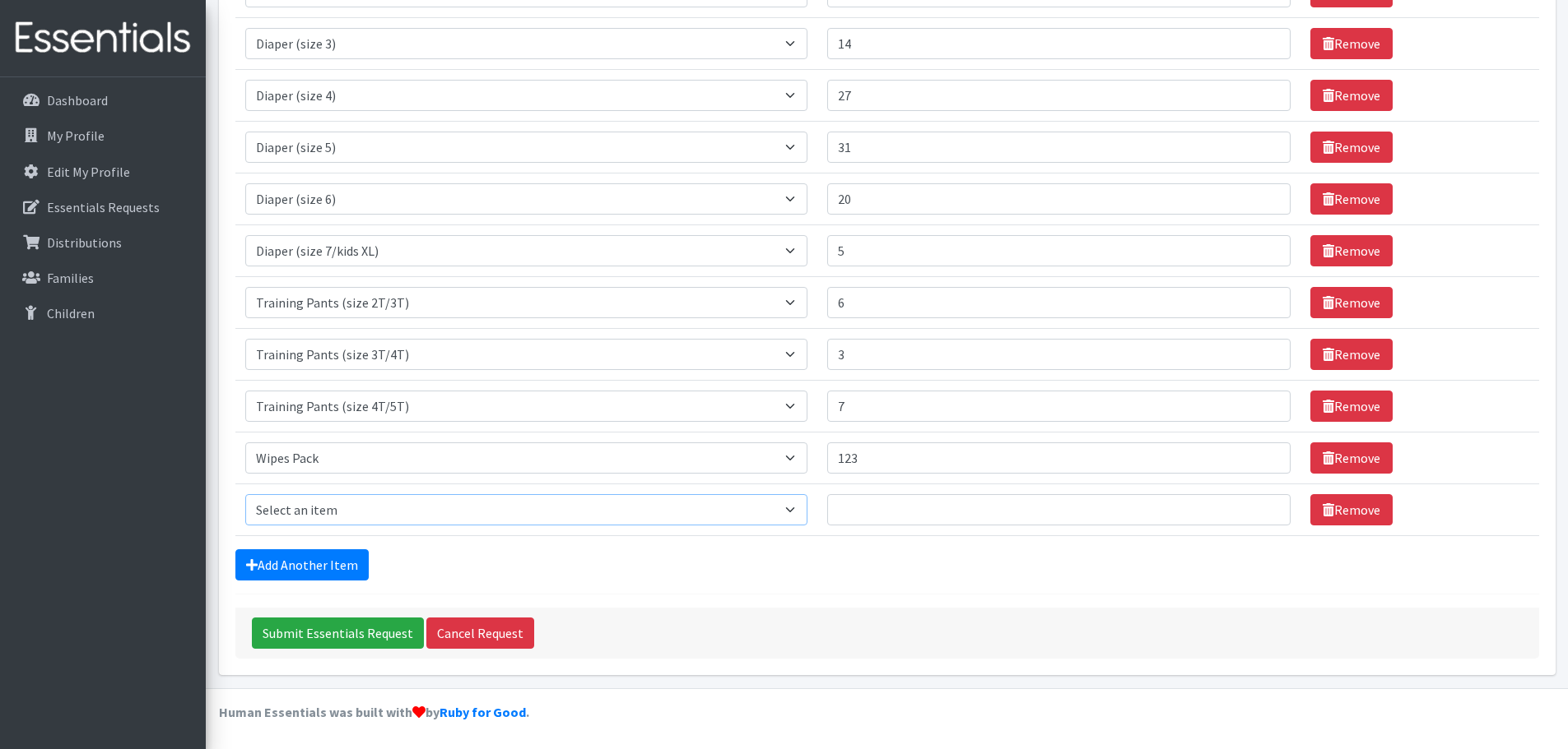
click at [314, 510] on select "Select an item Adult Briefs (Medium) Adult Briefs (XL) Adult Briefs (XS) Adult …" at bounding box center [526, 510] width 563 height 31
select select "12686"
click at [245, 494] on select "Select an item Adult Briefs (Medium) Adult Briefs (XL) Adult Briefs (XS) Adult …" at bounding box center [526, 510] width 563 height 31
click at [870, 508] on input "Number of Individuals" at bounding box center [1059, 510] width 463 height 31
type input "52"
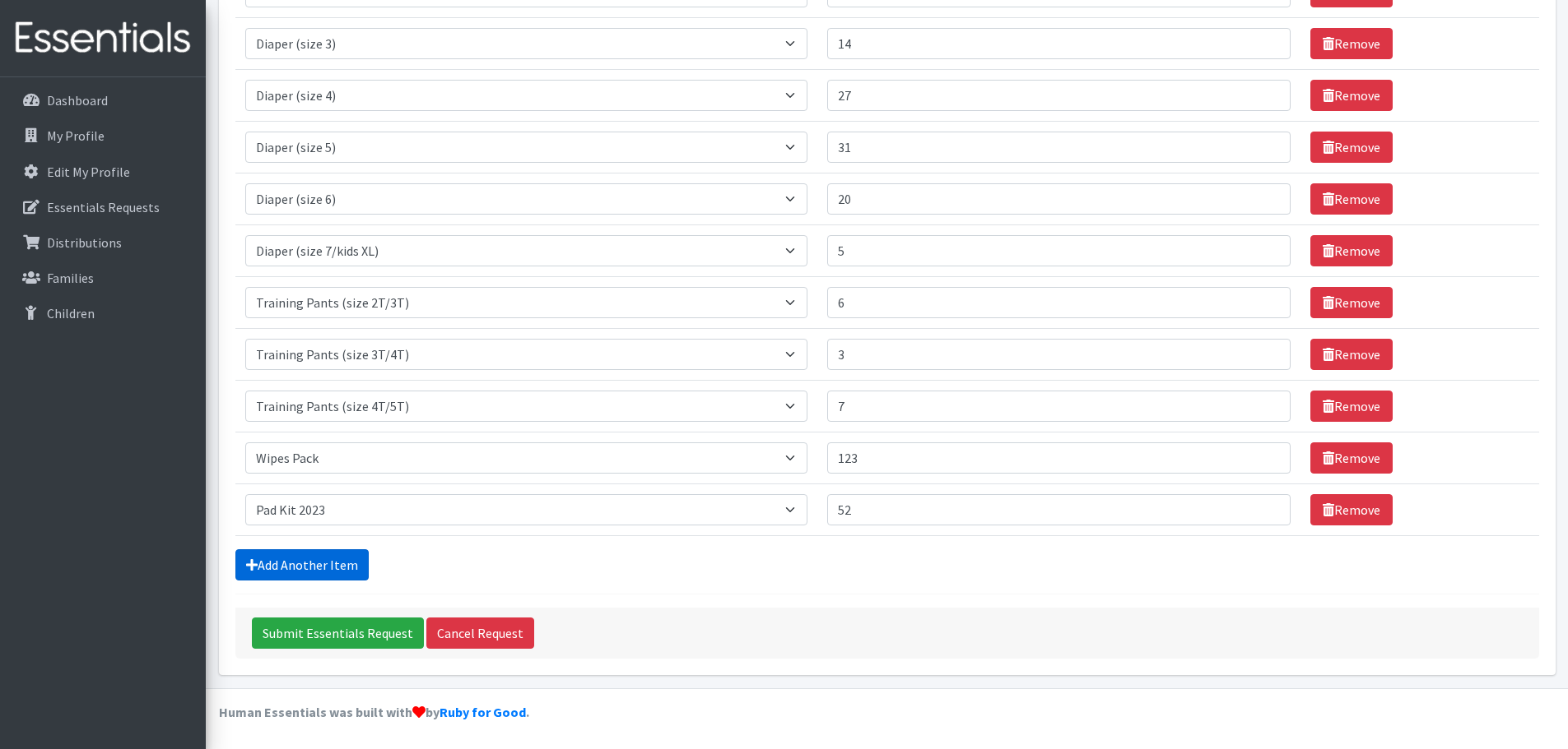
click at [282, 560] on link "Add Another Item" at bounding box center [301, 565] width 133 height 31
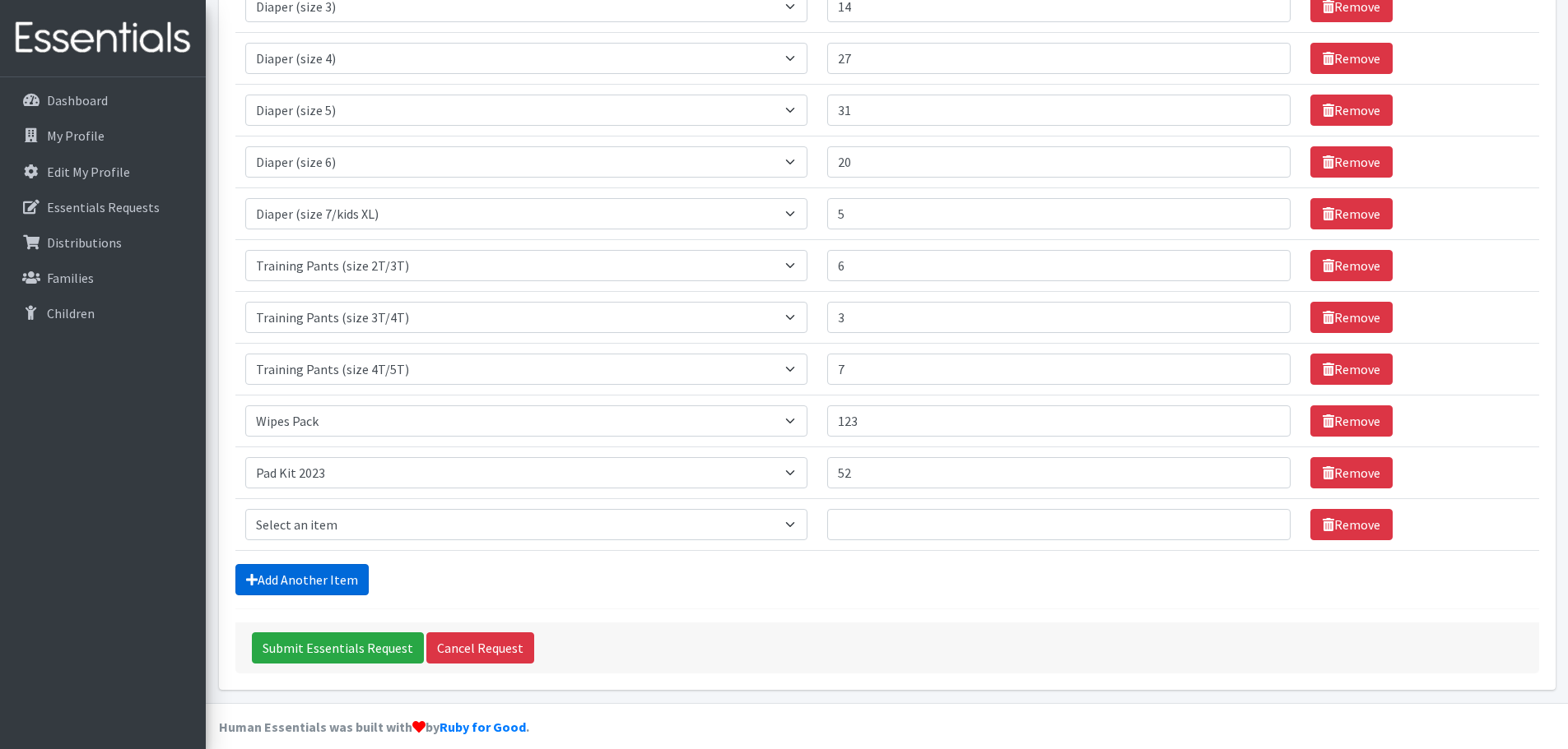
scroll to position [393, 0]
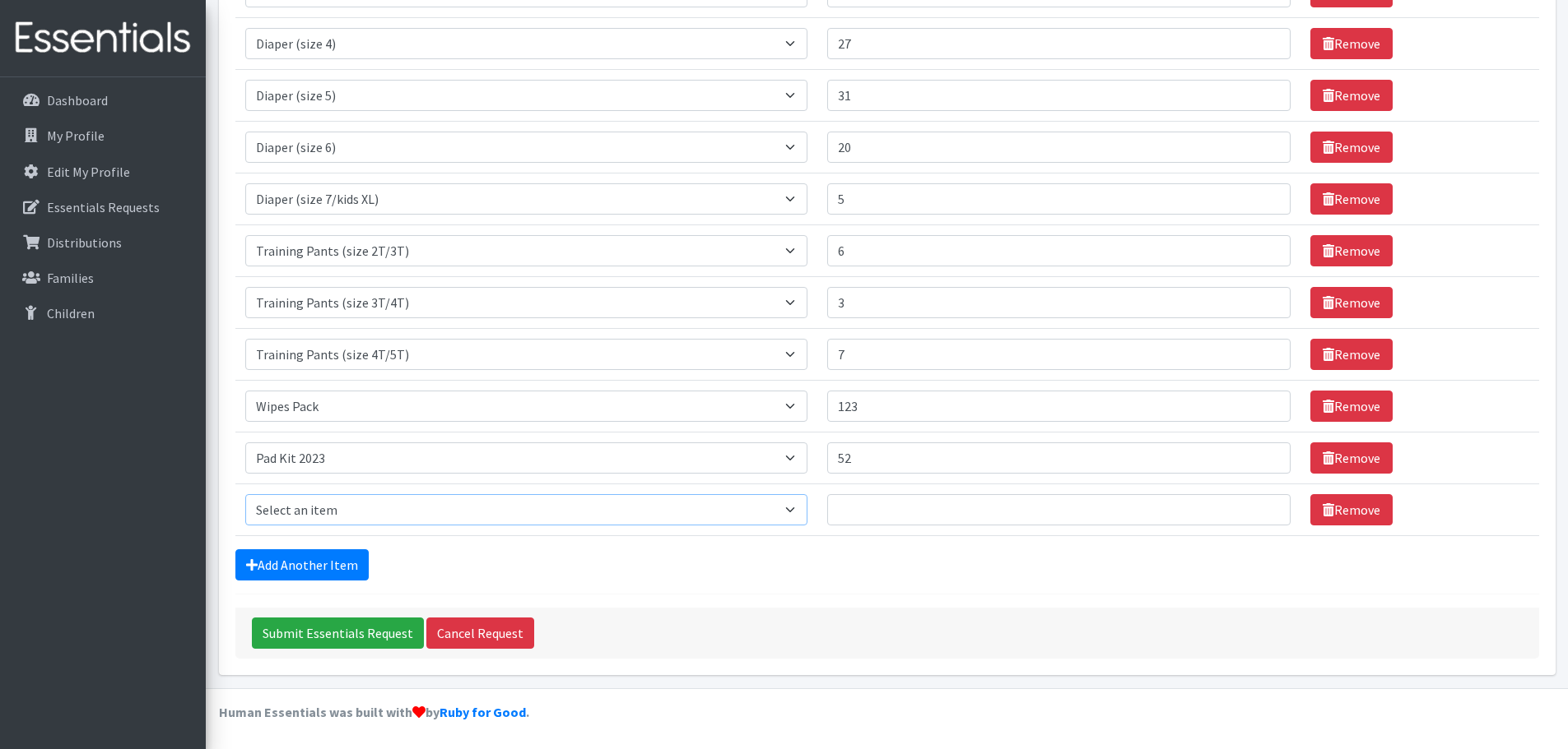
click at [328, 505] on select "Select an item Adult Briefs (Medium) Adult Briefs (XL) Adult Briefs (XS) Adult …" at bounding box center [526, 510] width 563 height 31
select select "12643"
click at [245, 494] on select "Select an item Adult Briefs (Medium) Adult Briefs (XL) Adult Briefs (XS) Adult …" at bounding box center [526, 510] width 563 height 31
click at [867, 510] on input "Number of Individuals" at bounding box center [1059, 510] width 463 height 31
type input "35"
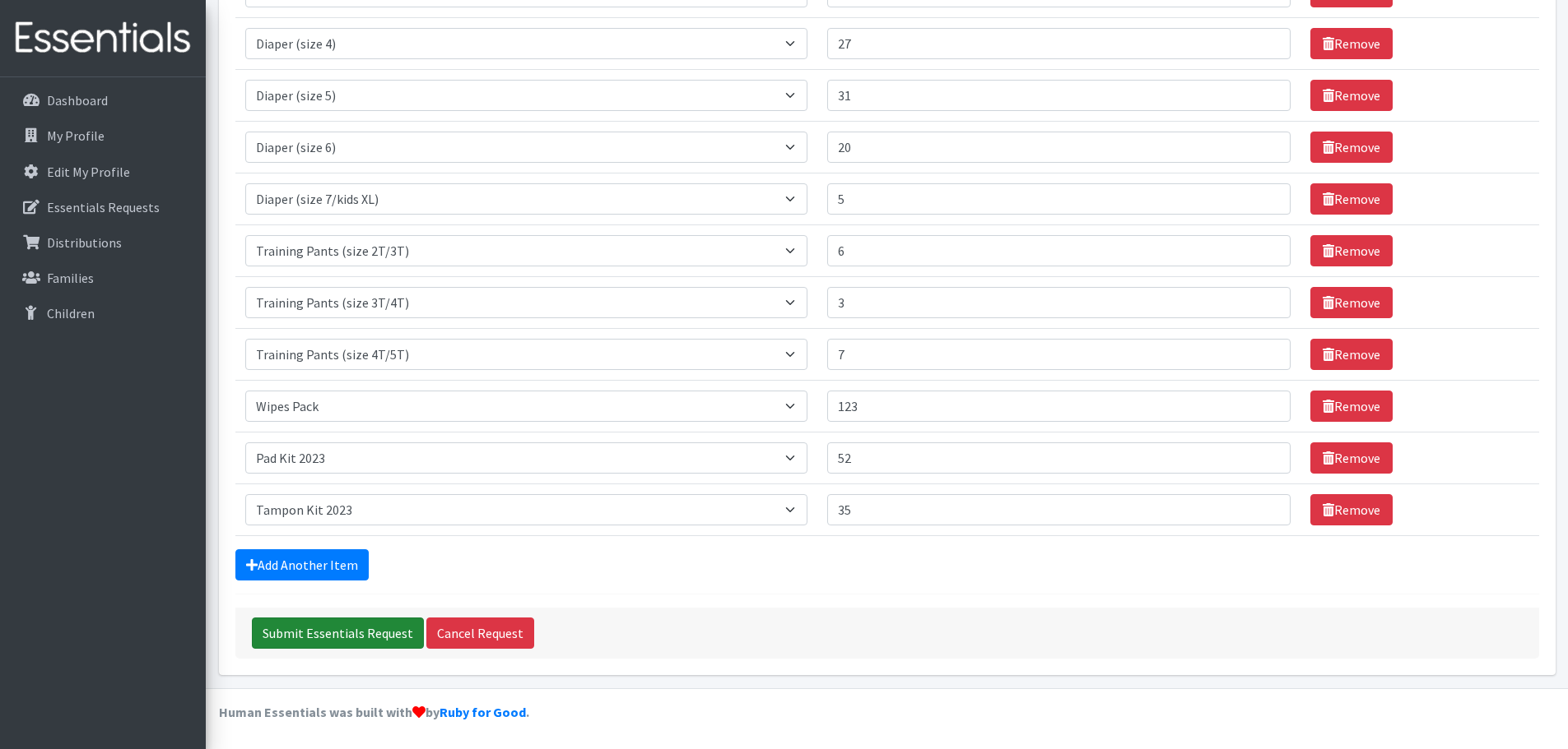
click at [358, 633] on input "Submit Essentials Request" at bounding box center [337, 633] width 172 height 31
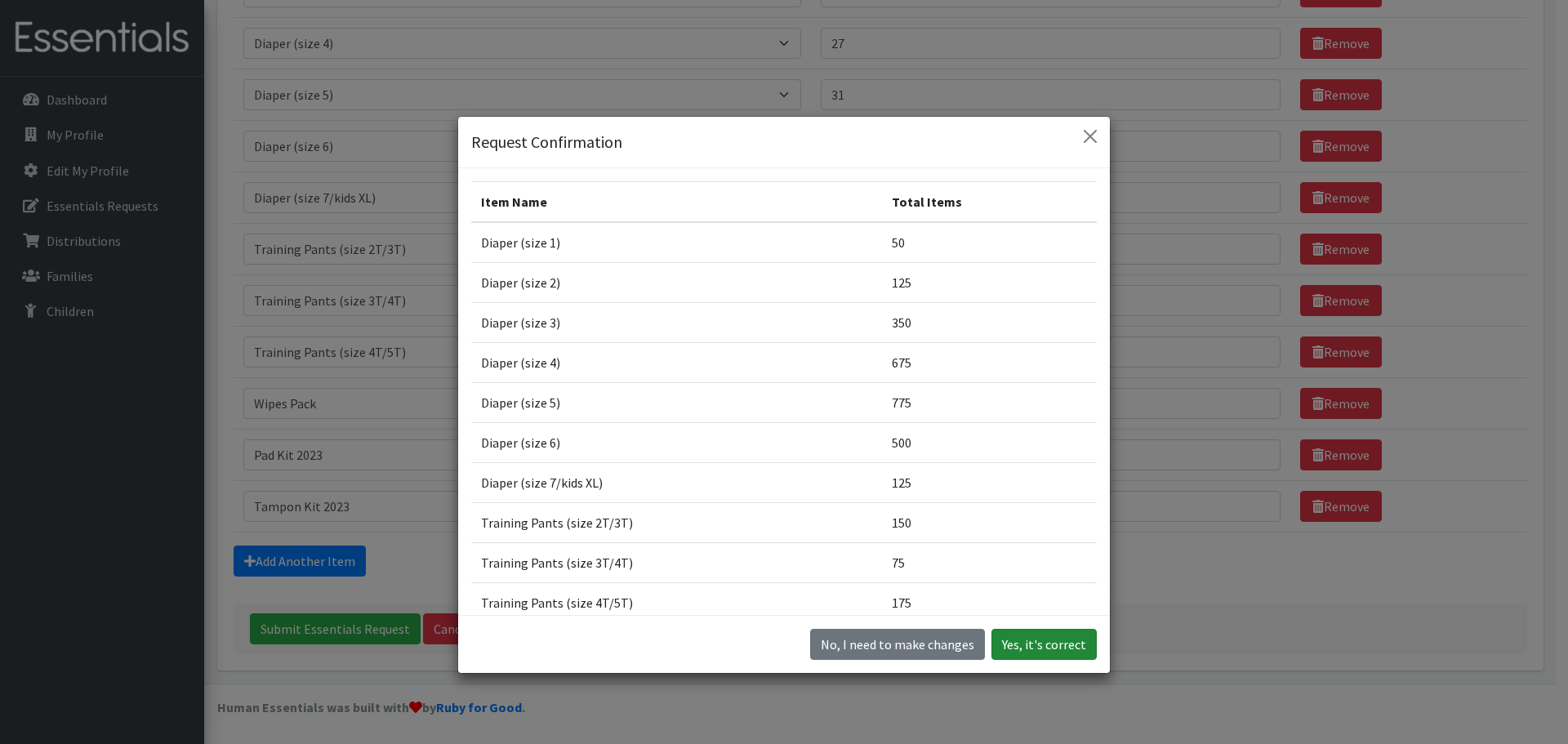
click at [1065, 645] on button "Yes, it's correct" at bounding box center [1044, 645] width 105 height 31
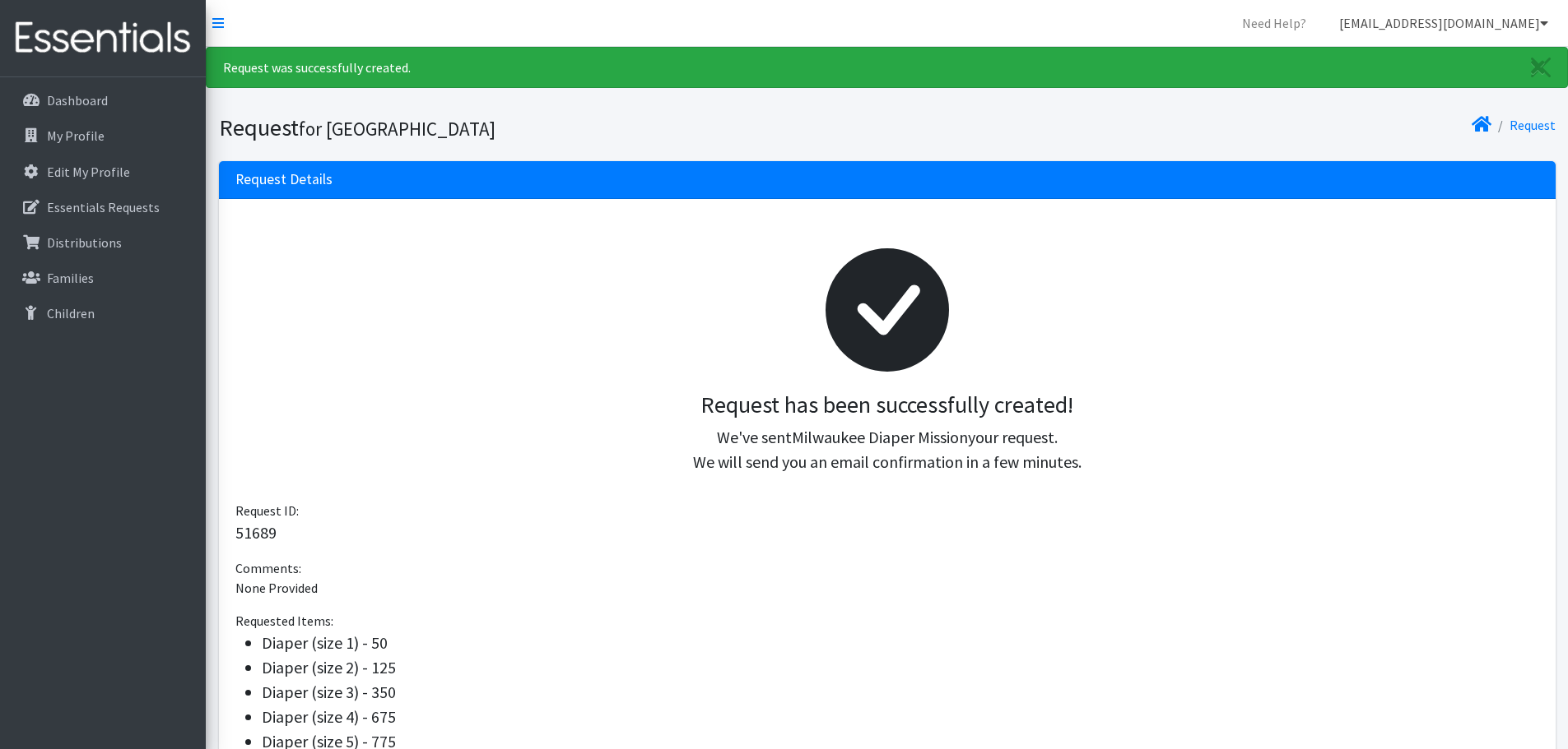
click at [1543, 24] on icon at bounding box center [1544, 23] width 8 height 14
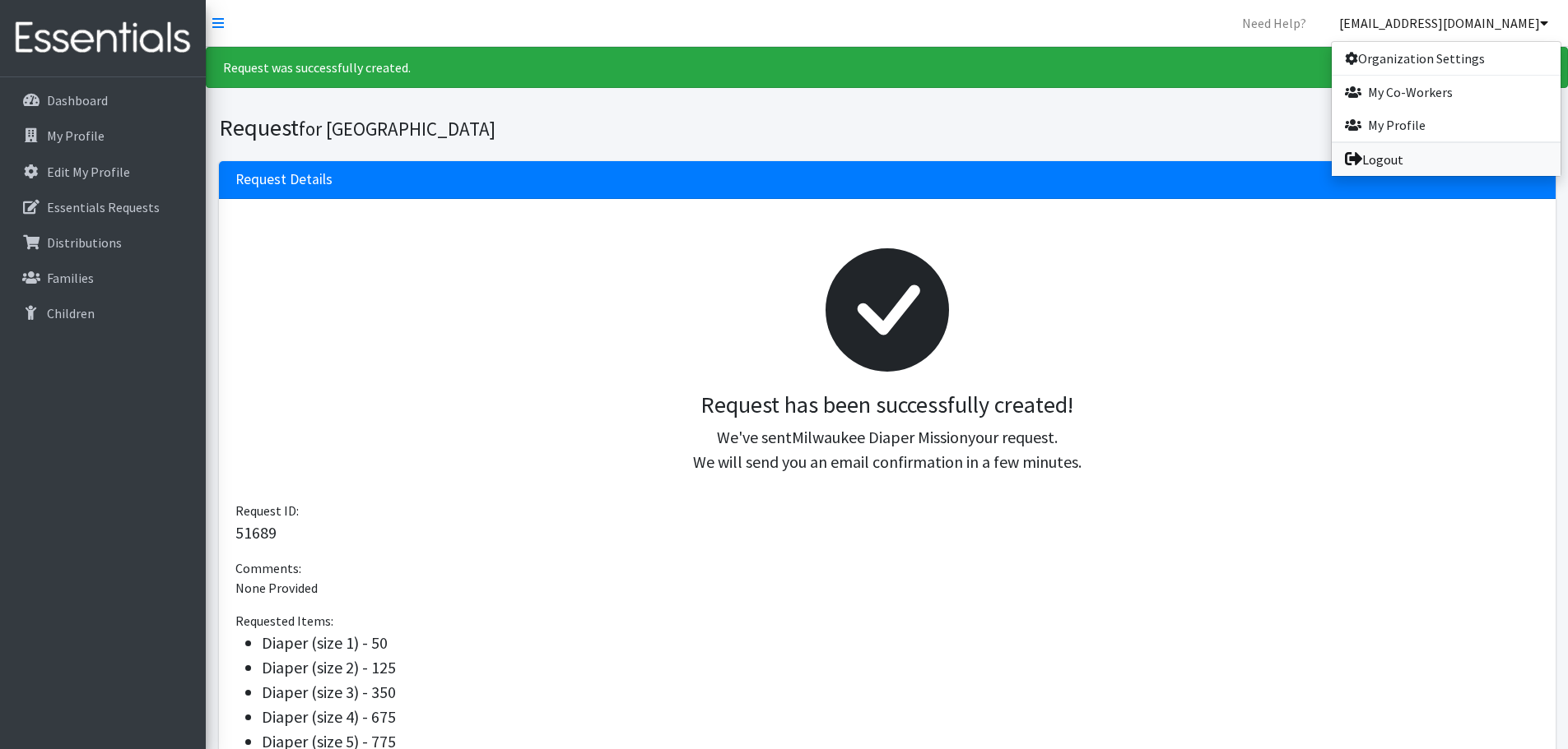
click at [1403, 158] on link "Logout" at bounding box center [1446, 159] width 228 height 33
